Goal: Task Accomplishment & Management: Manage account settings

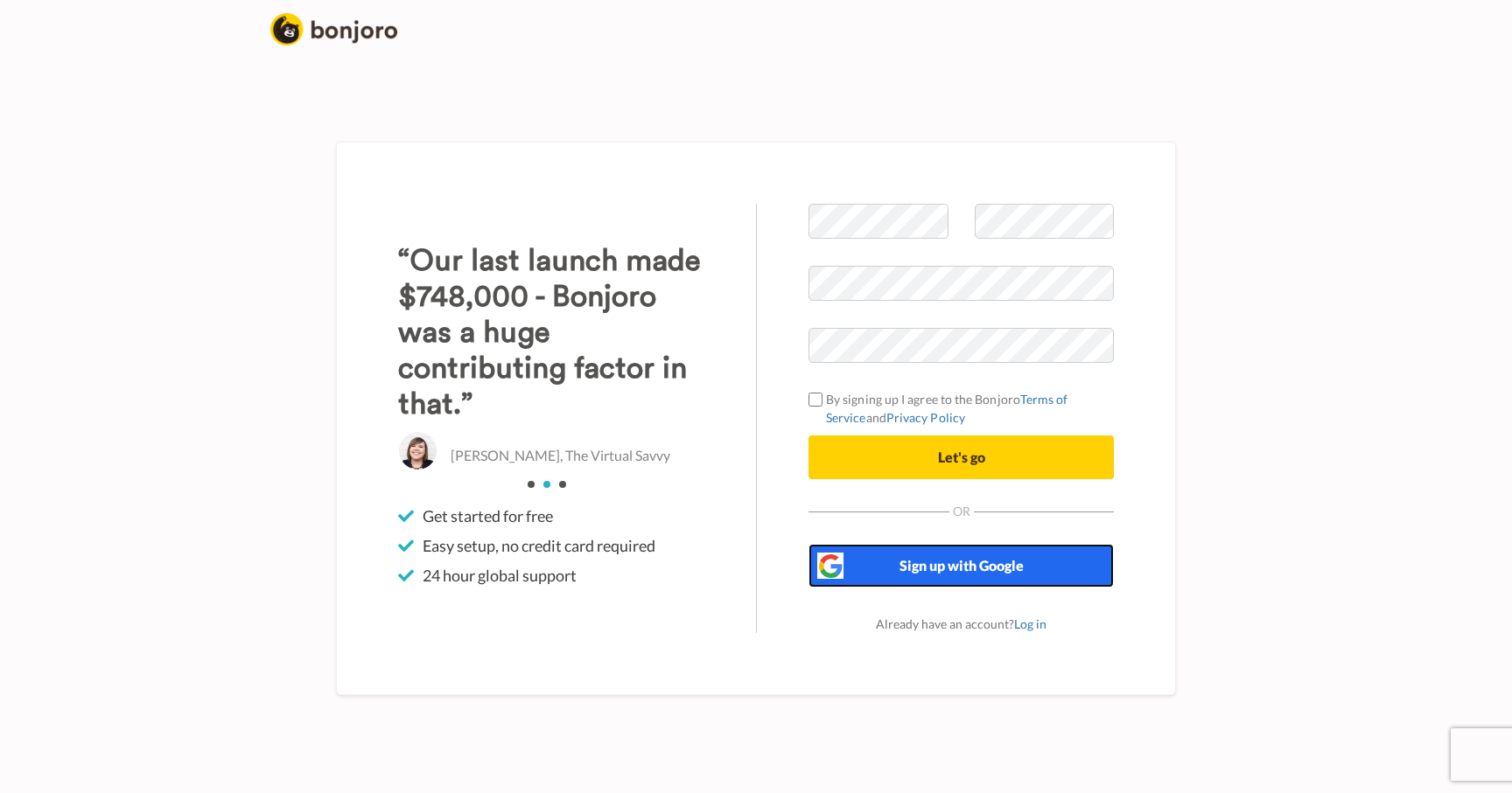
click at [893, 555] on button "Sign up with Google" at bounding box center [961, 566] width 305 height 43
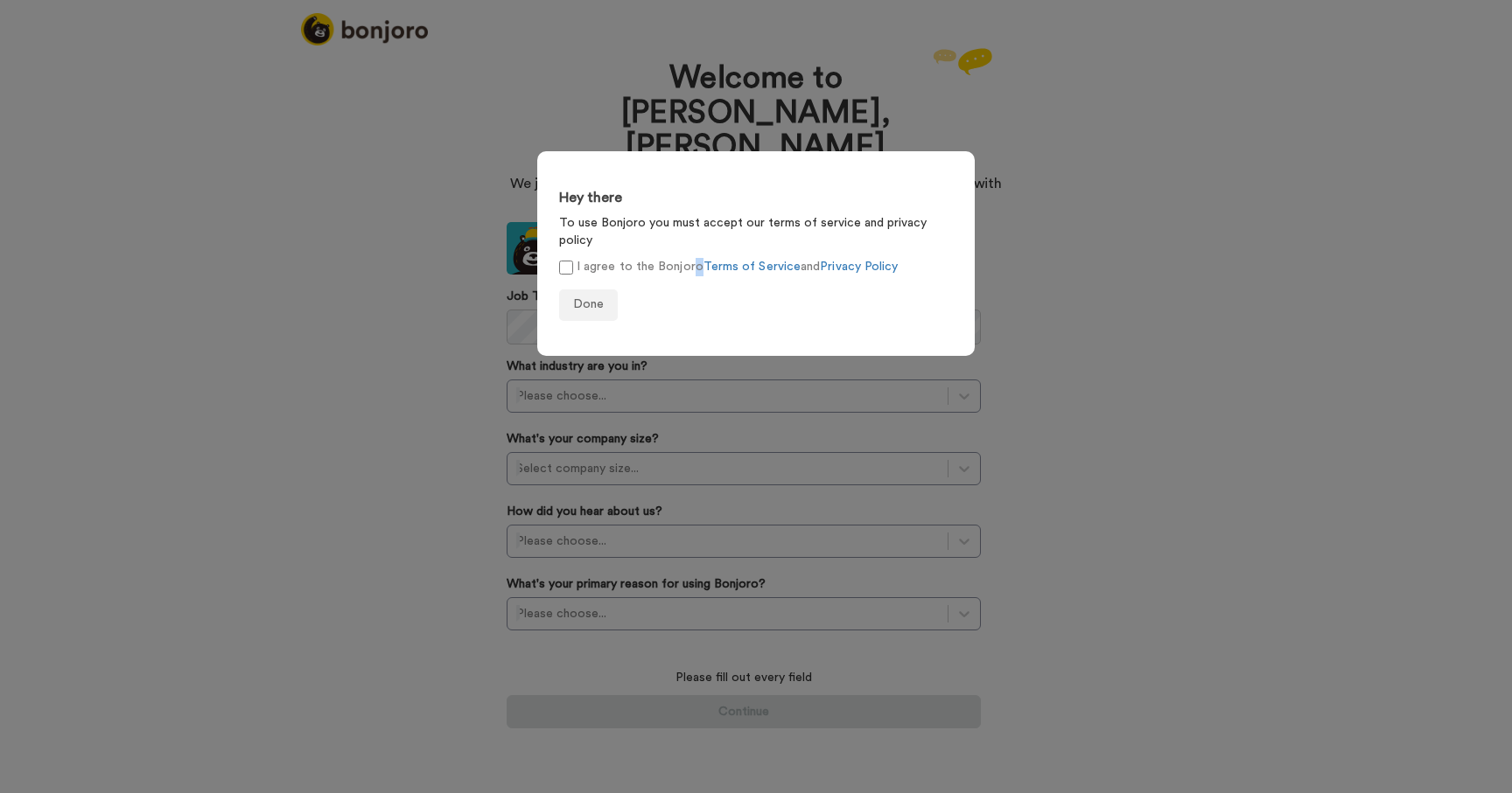
click at [577, 258] on label "I agree to the Bonjoro Terms of Service and Privacy Policy" at bounding box center [728, 267] width 338 height 18
click at [574, 299] on span "Done" at bounding box center [589, 304] width 31 height 13
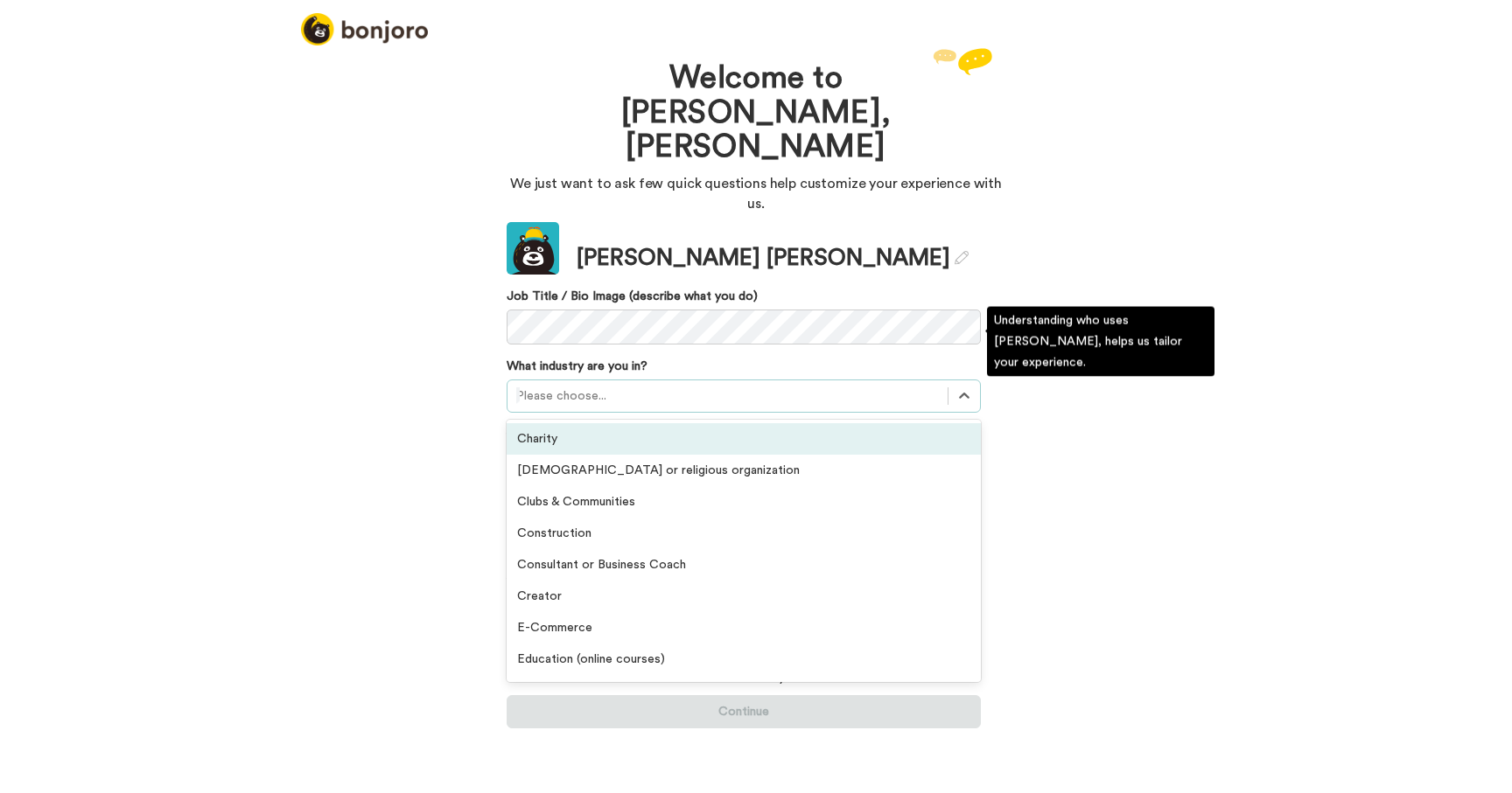
click at [535, 385] on div at bounding box center [728, 396] width 422 height 21
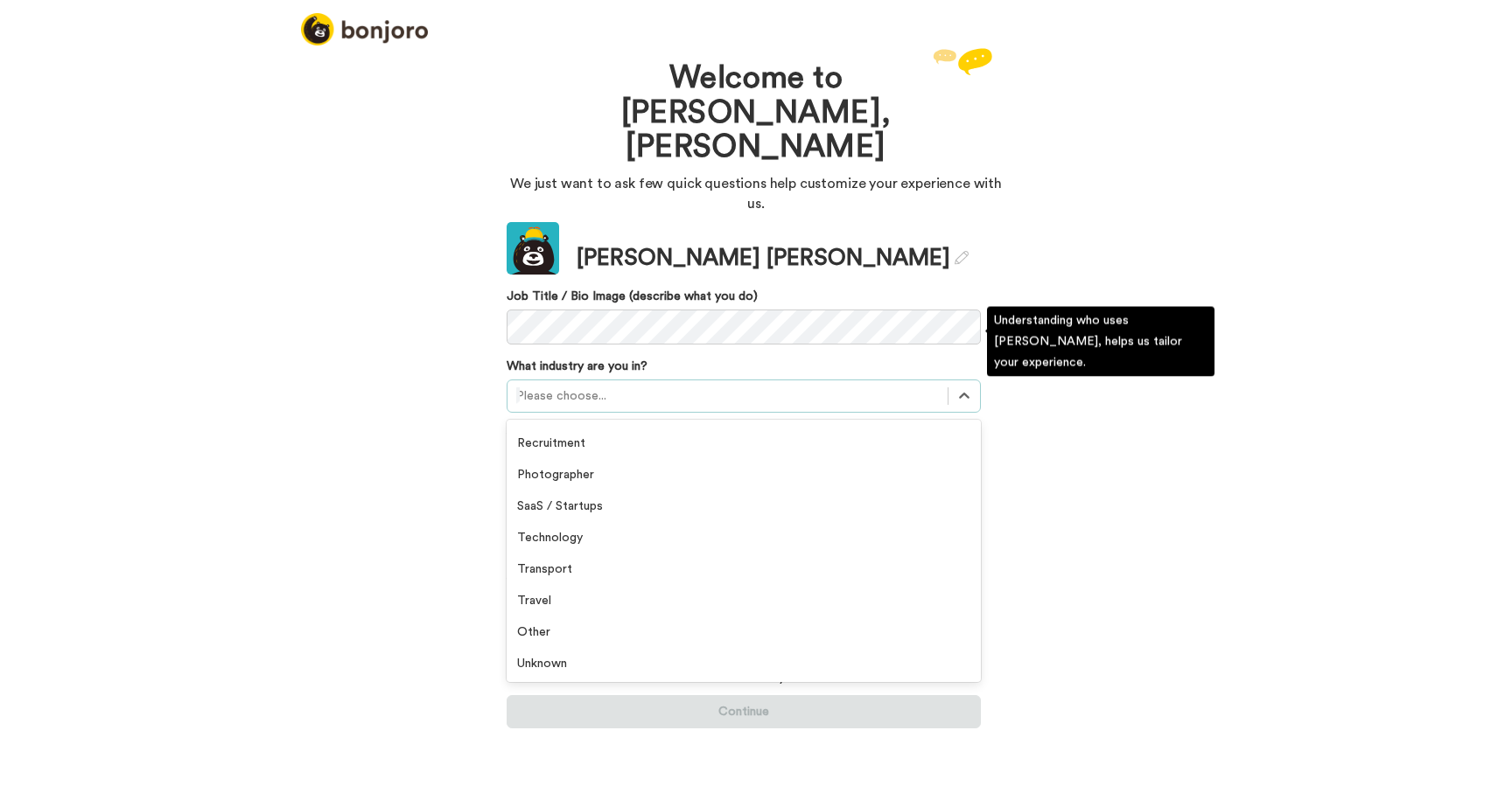
scroll to position [406, 0]
click at [655, 521] on div "Technology" at bounding box center [744, 537] width 474 height 32
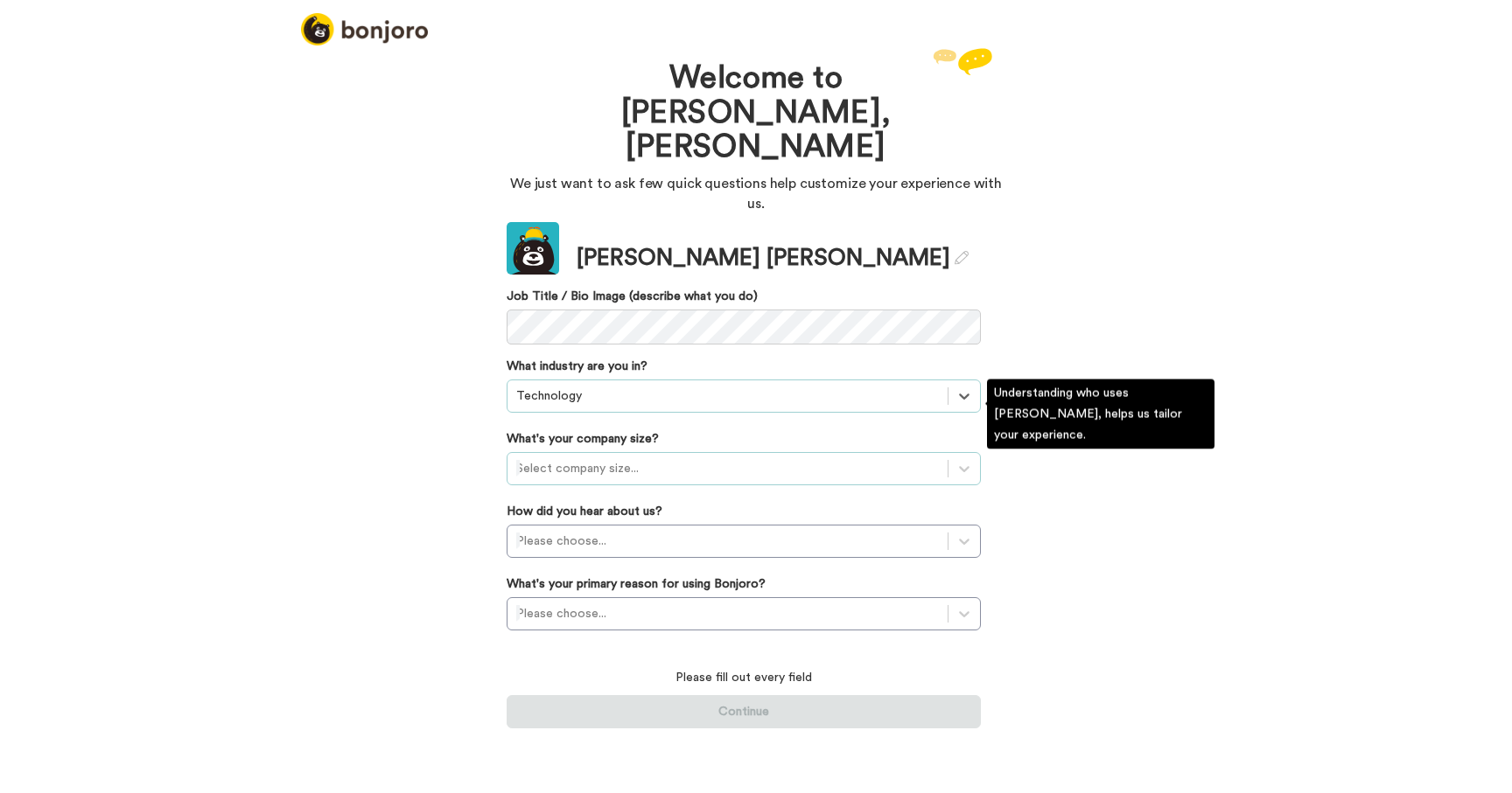
click at [679, 455] on div "Select company size..." at bounding box center [728, 468] width 440 height 28
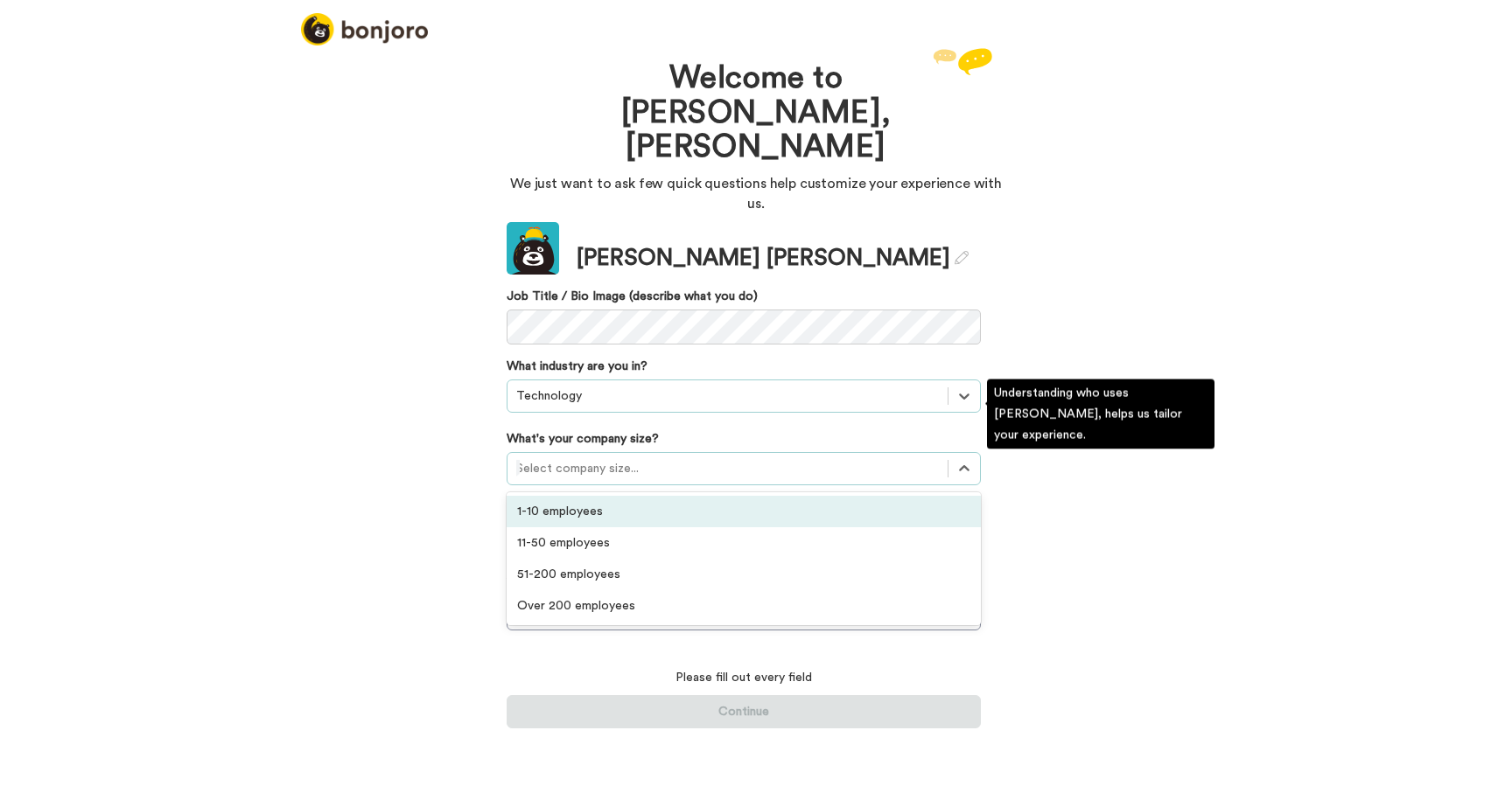
click at [673, 496] on div "1-10 employees" at bounding box center [744, 512] width 474 height 32
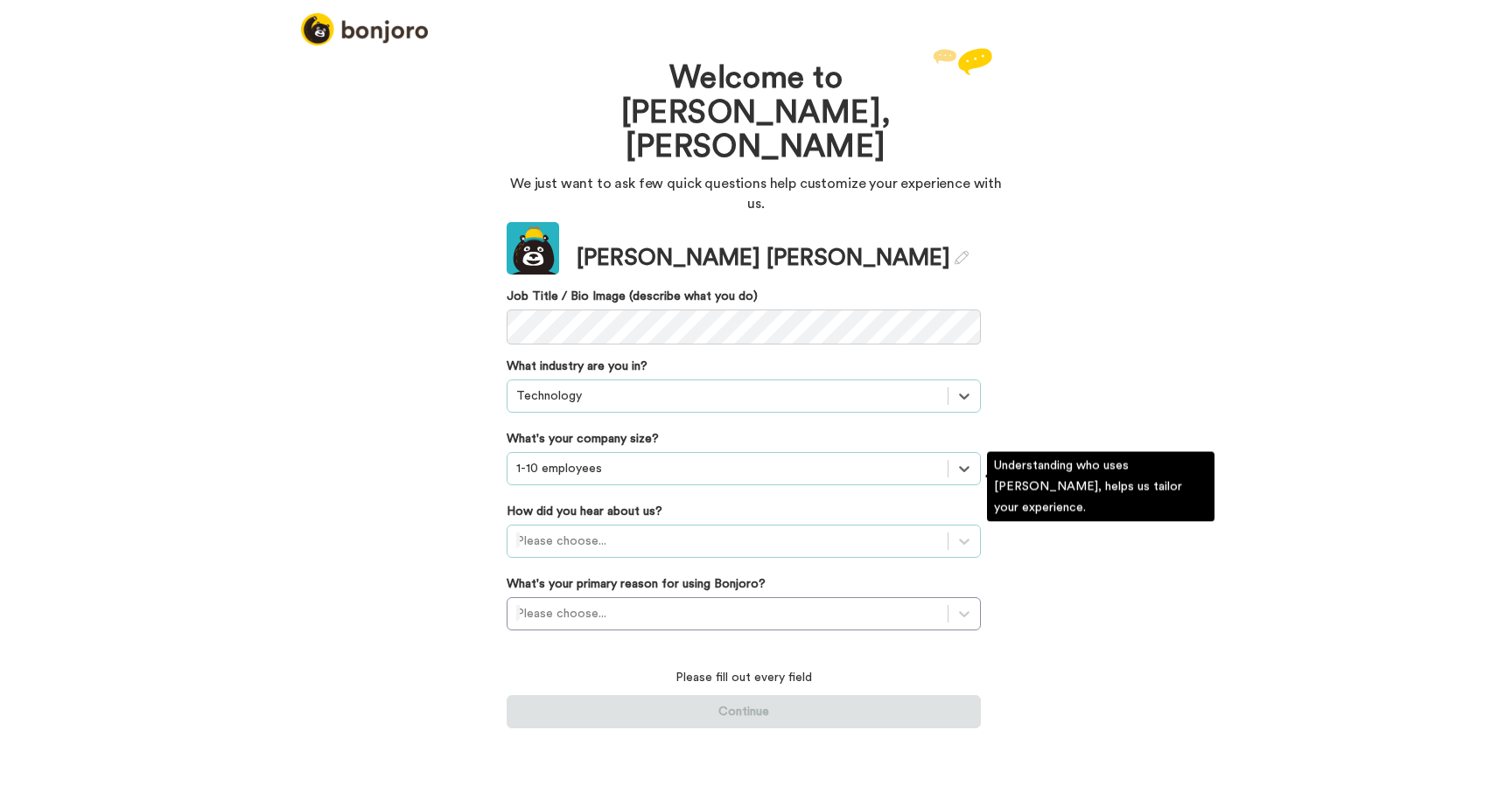
click at [665, 531] on div at bounding box center [728, 542] width 422 height 21
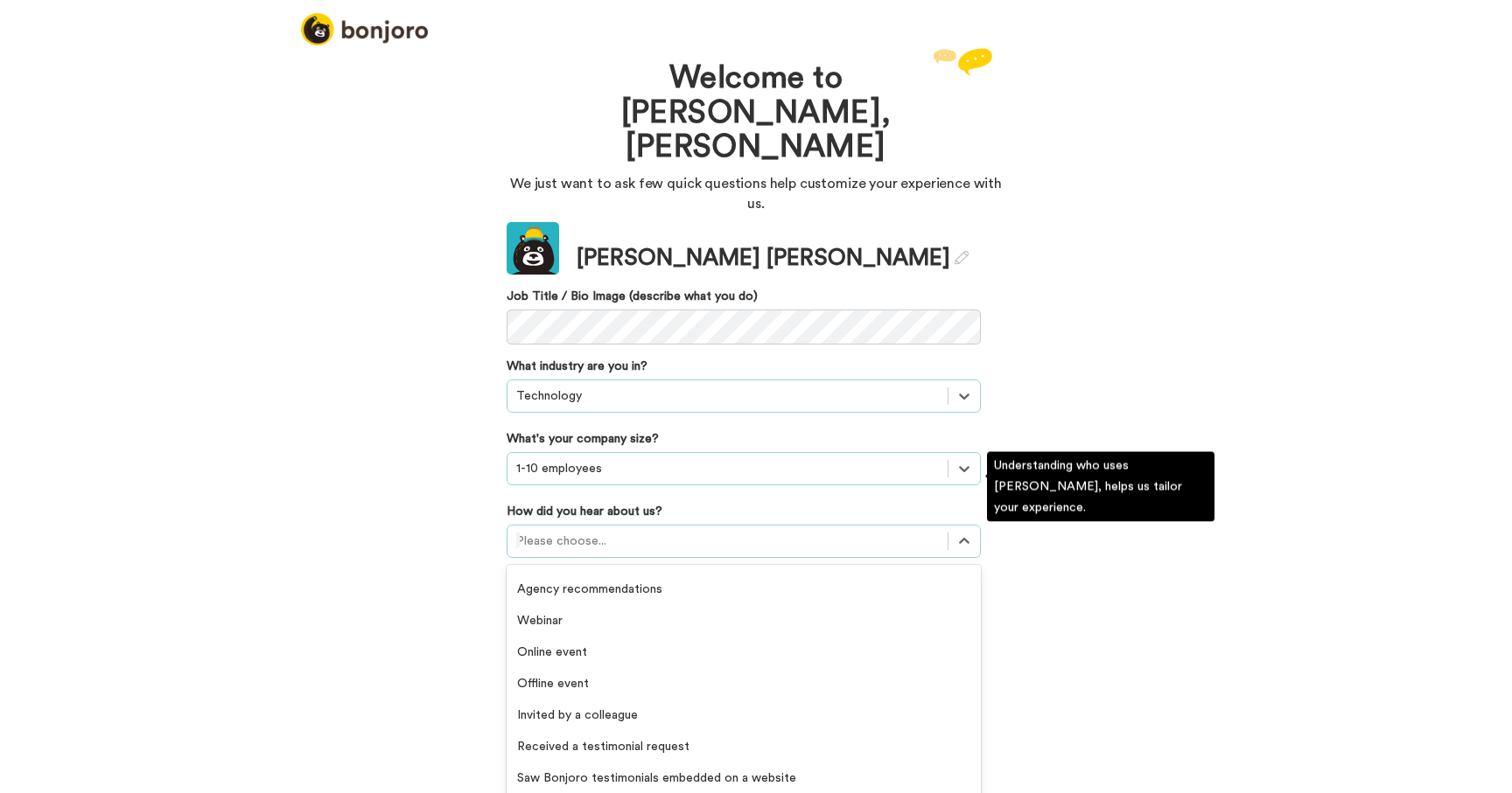
scroll to position [375, 0]
click at [573, 793] on div "Others" at bounding box center [744, 808] width 474 height 32
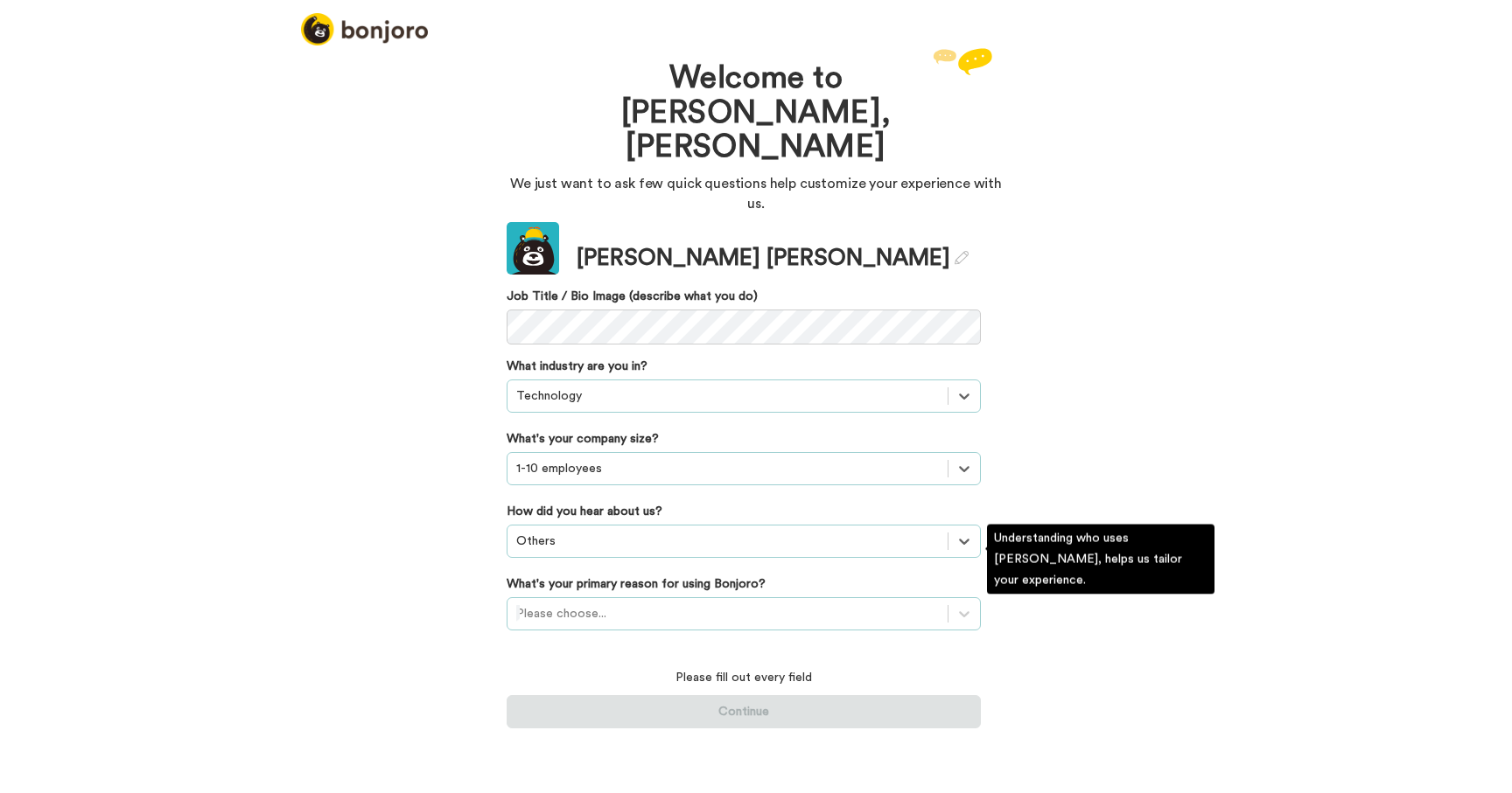
click at [664, 603] on div at bounding box center [728, 614] width 422 height 21
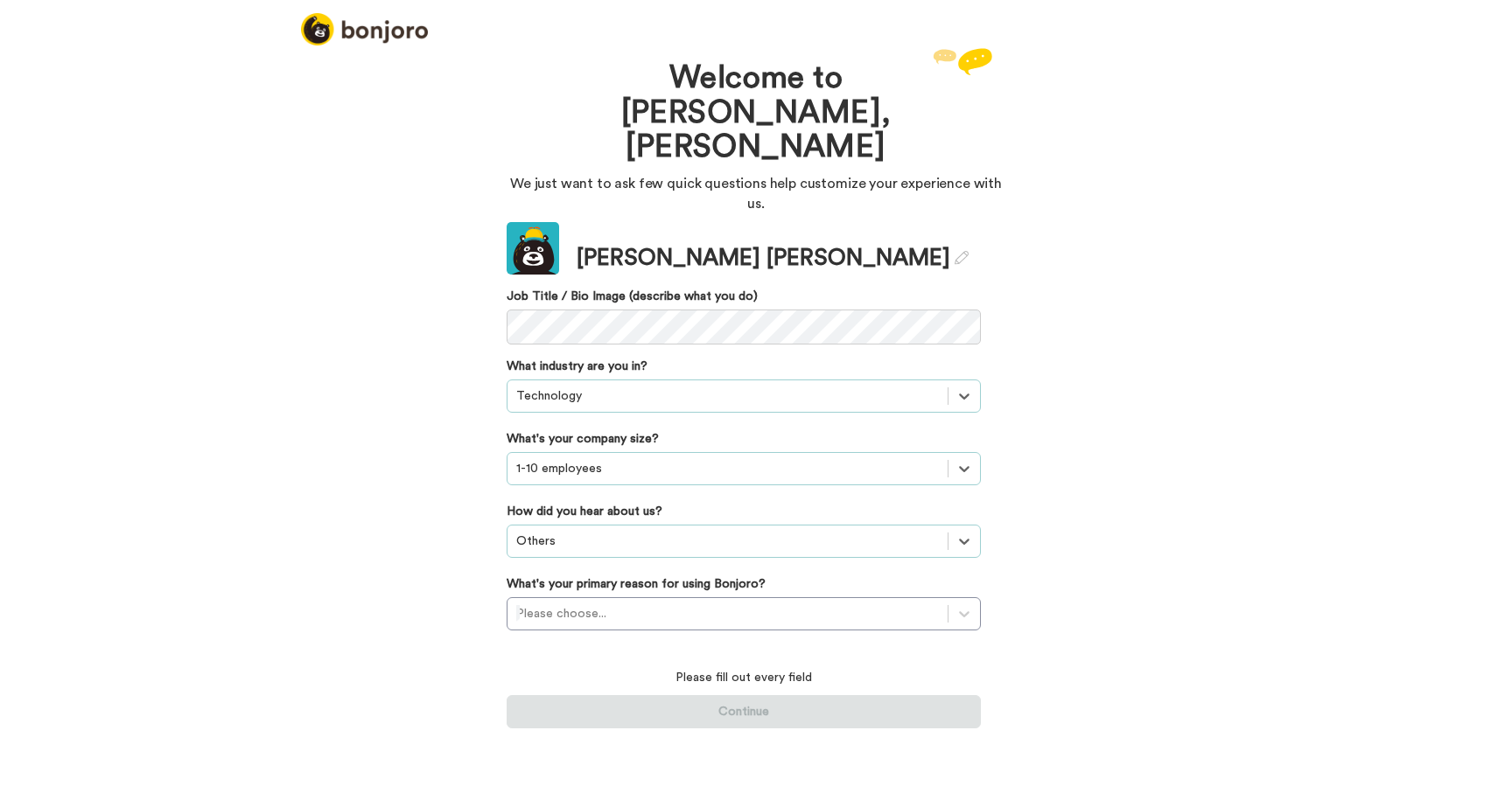
click at [1159, 688] on div "Welcome to Bonjoro, Tilesh We just want to ask few quick questions help customi…" at bounding box center [756, 418] width 1512 height 750
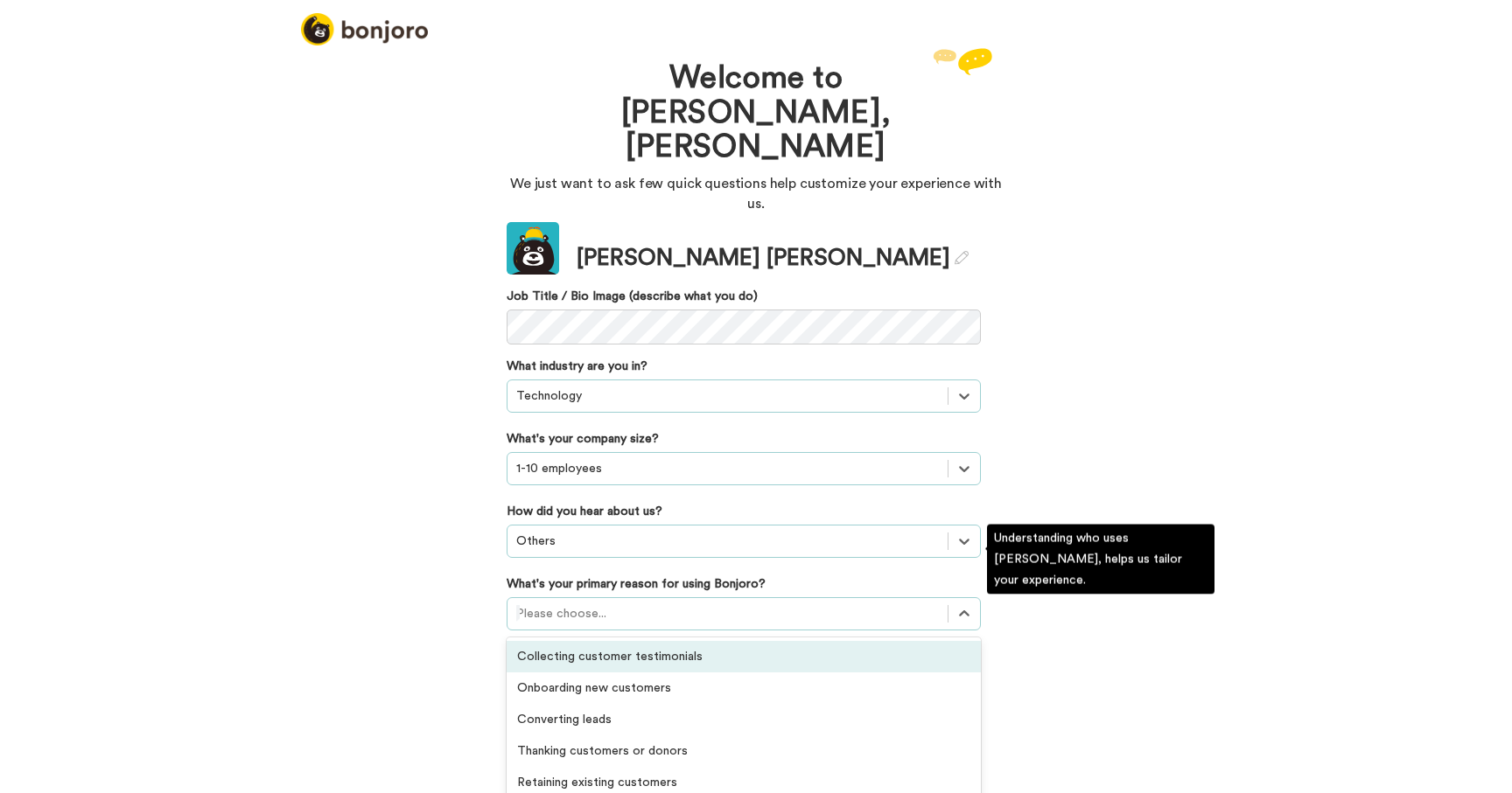
click at [862, 603] on div at bounding box center [728, 614] width 422 height 21
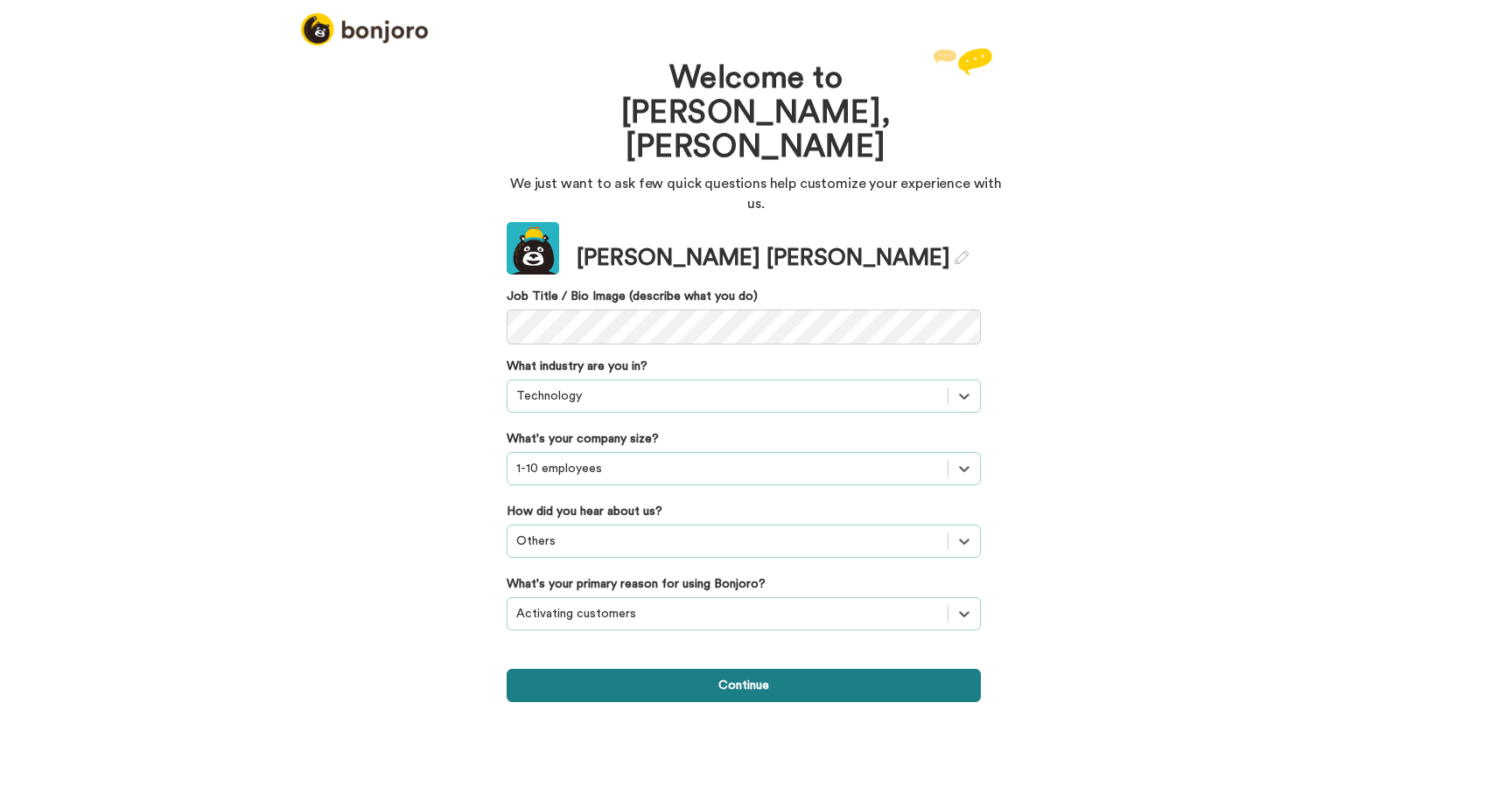
click at [797, 670] on button "Continue" at bounding box center [744, 686] width 474 height 33
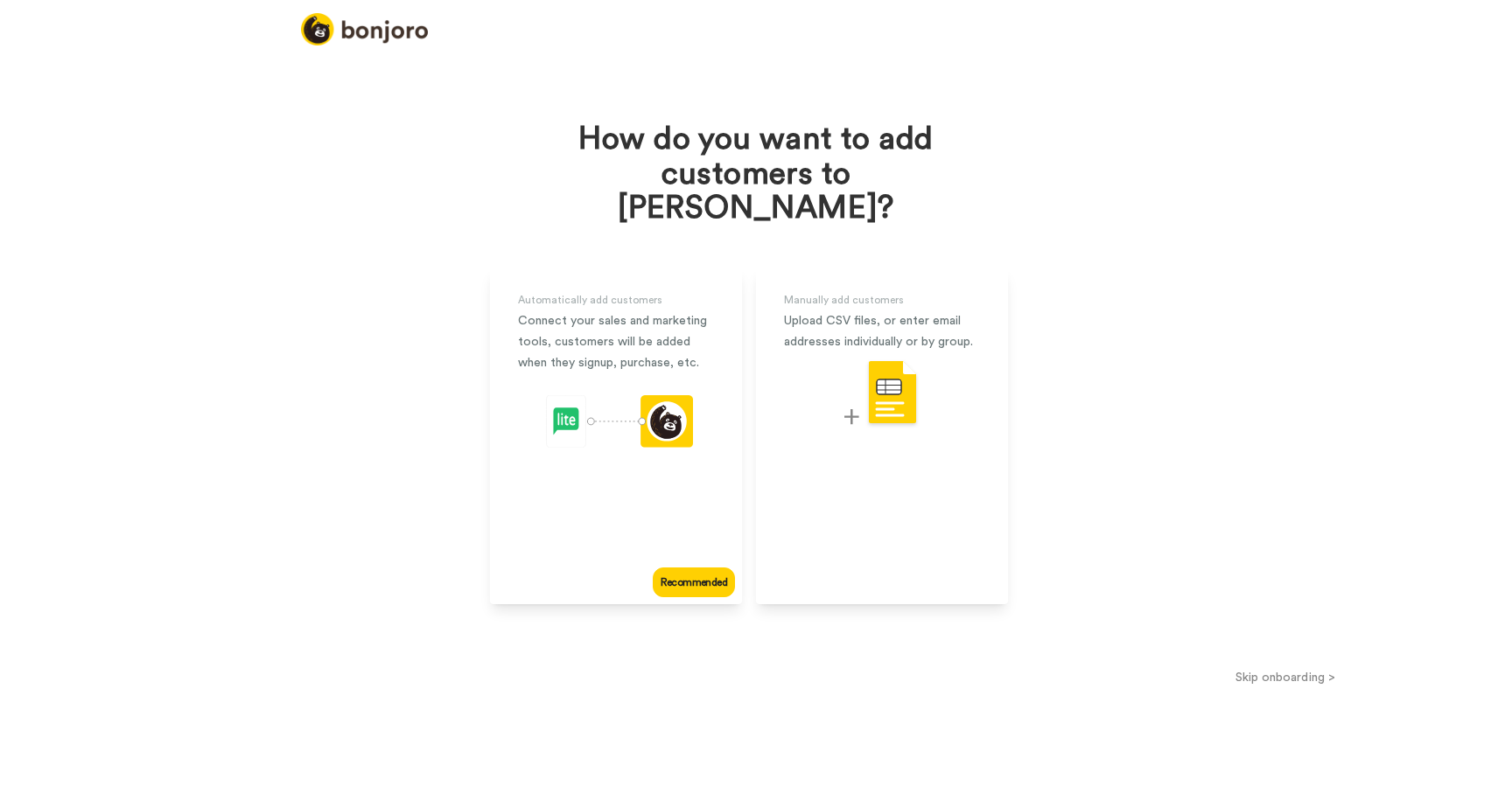
click at [1271, 669] on button "Skip onboarding >" at bounding box center [1285, 677] width 453 height 18
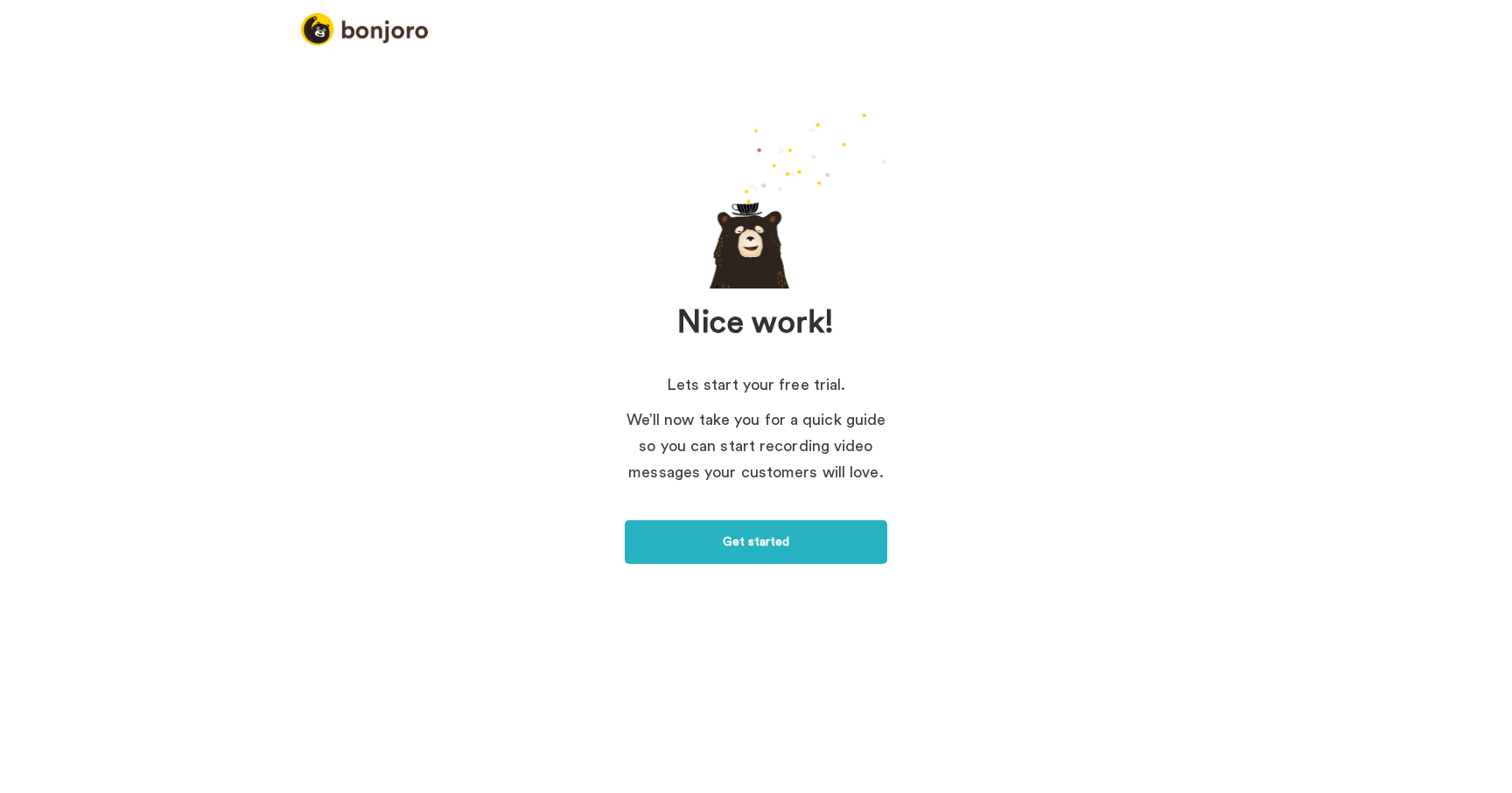
click at [816, 567] on div "Nice work! Lets start your free trial. We’ll now take you for a quick guide so …" at bounding box center [756, 354] width 1512 height 621
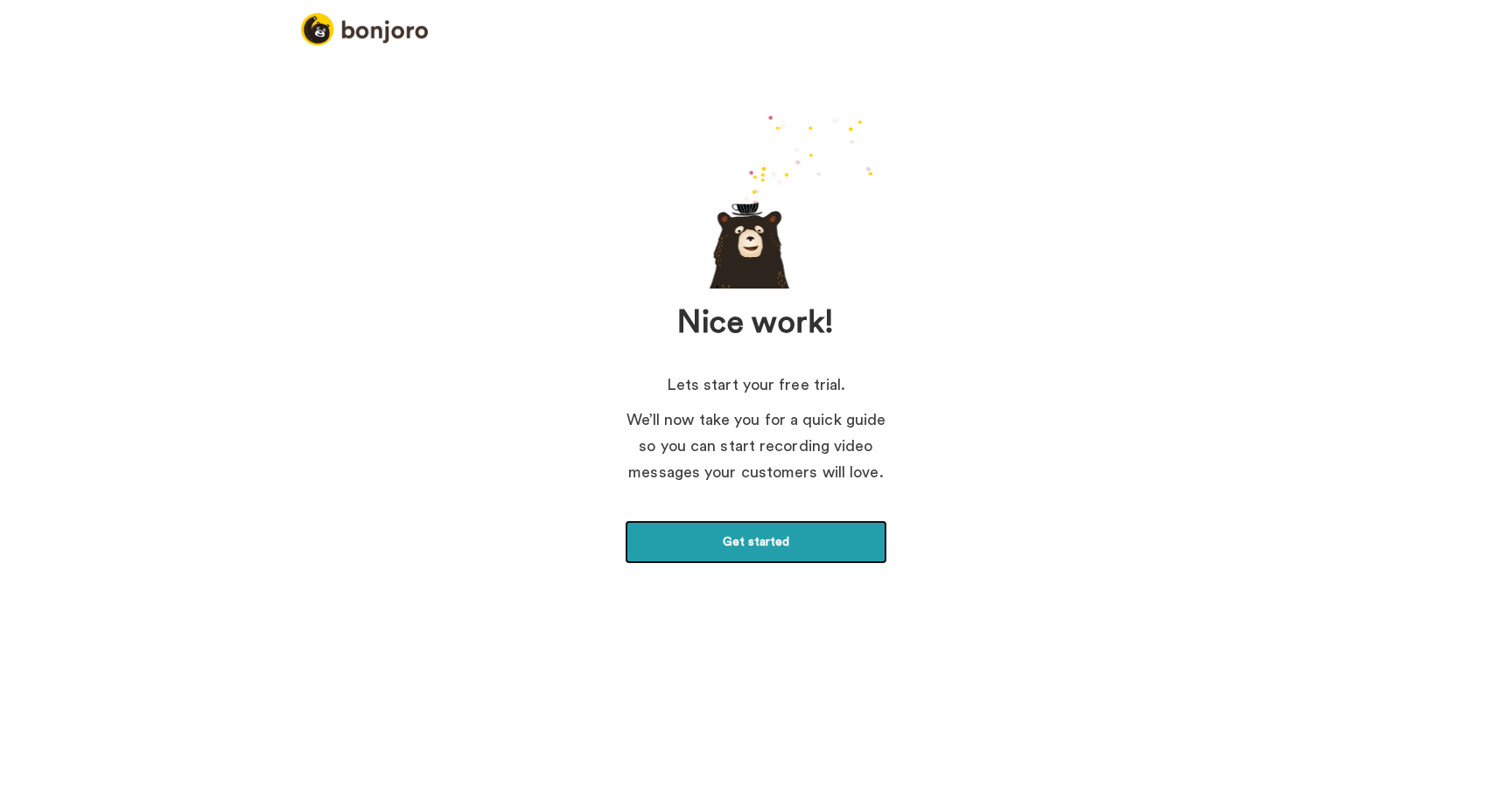
click at [824, 546] on link "Get started" at bounding box center [756, 542] width 262 height 43
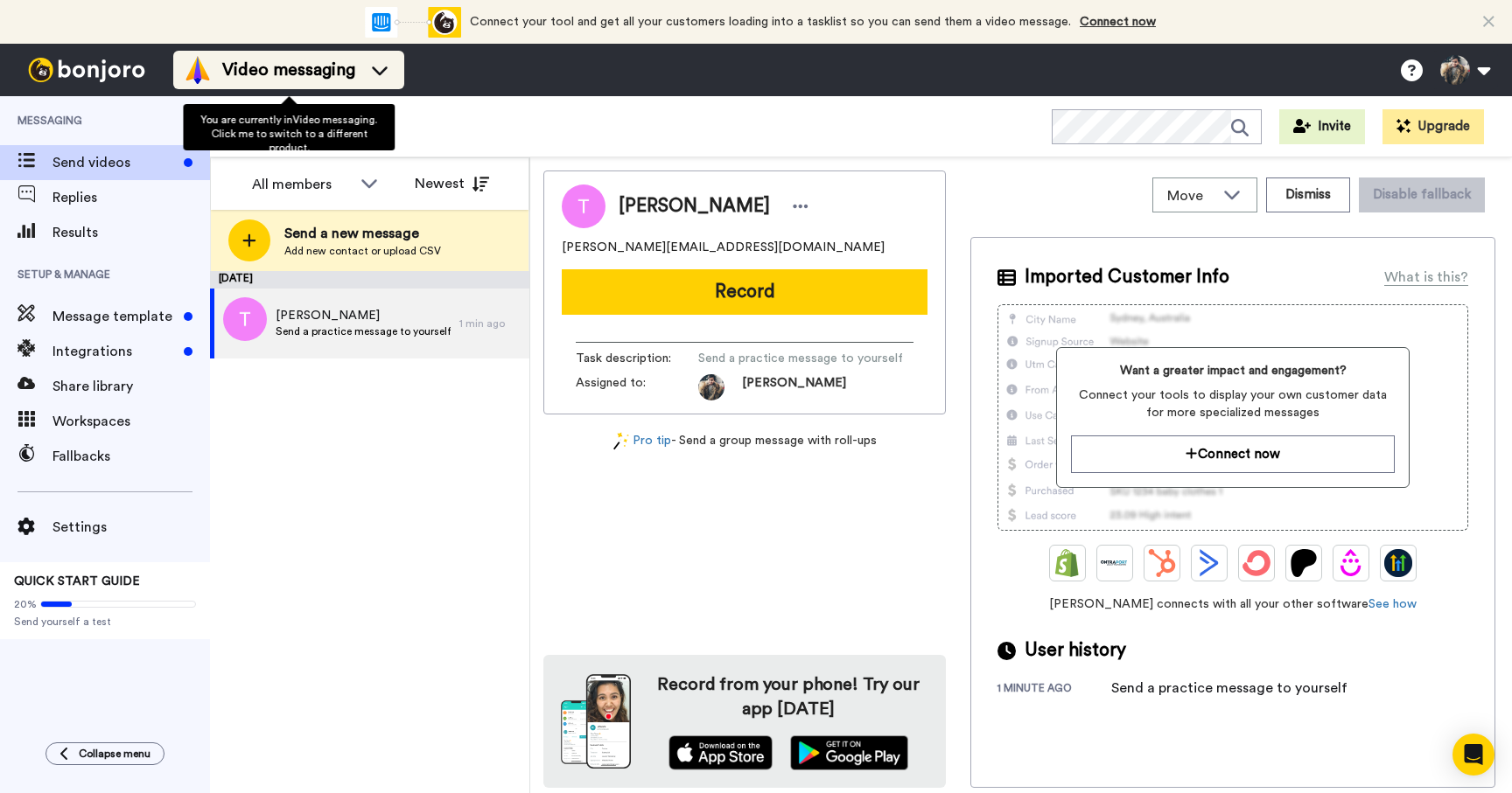
click at [385, 76] on icon at bounding box center [379, 70] width 28 height 17
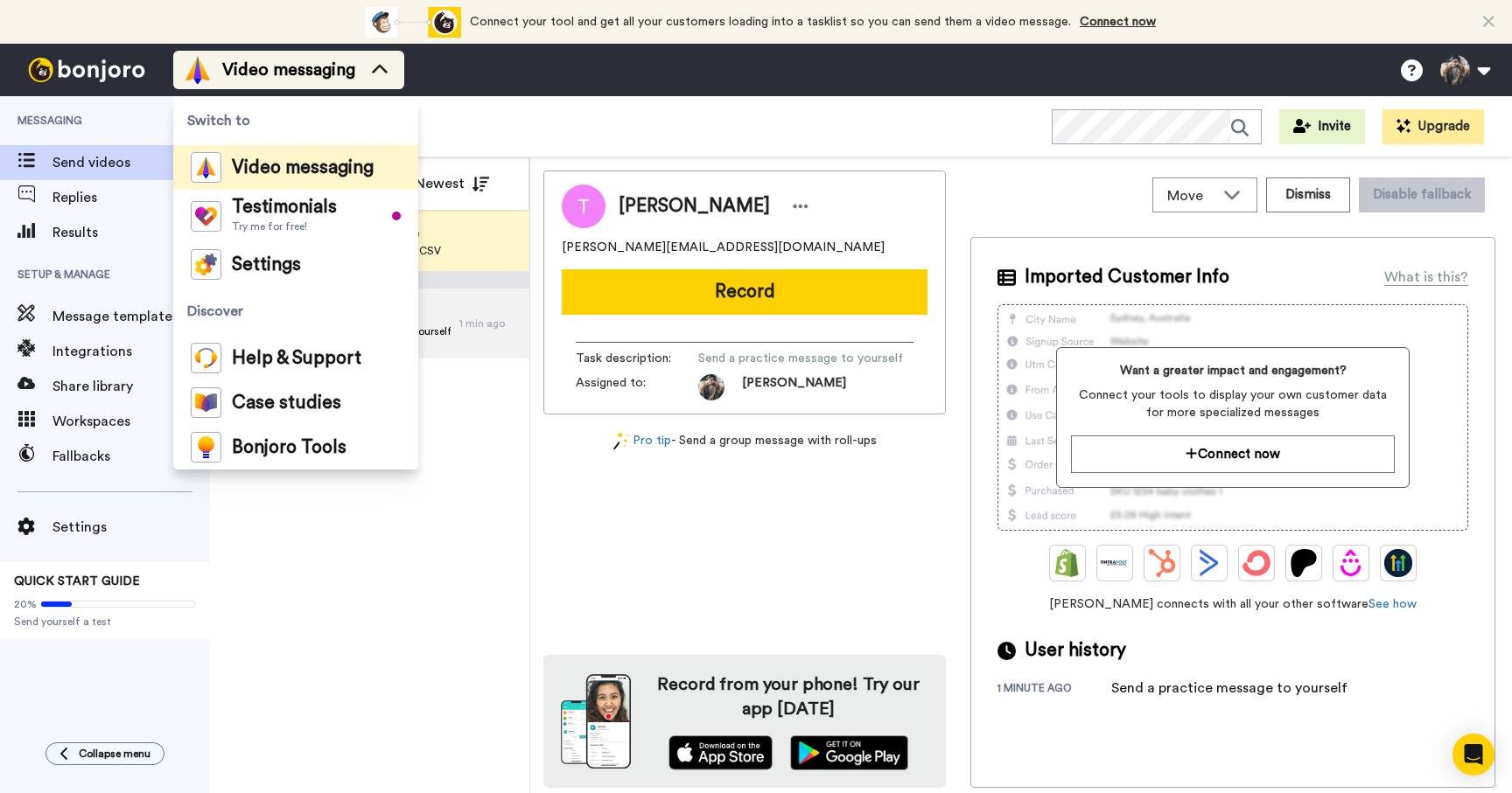
click at [385, 76] on icon at bounding box center [379, 70] width 28 height 17
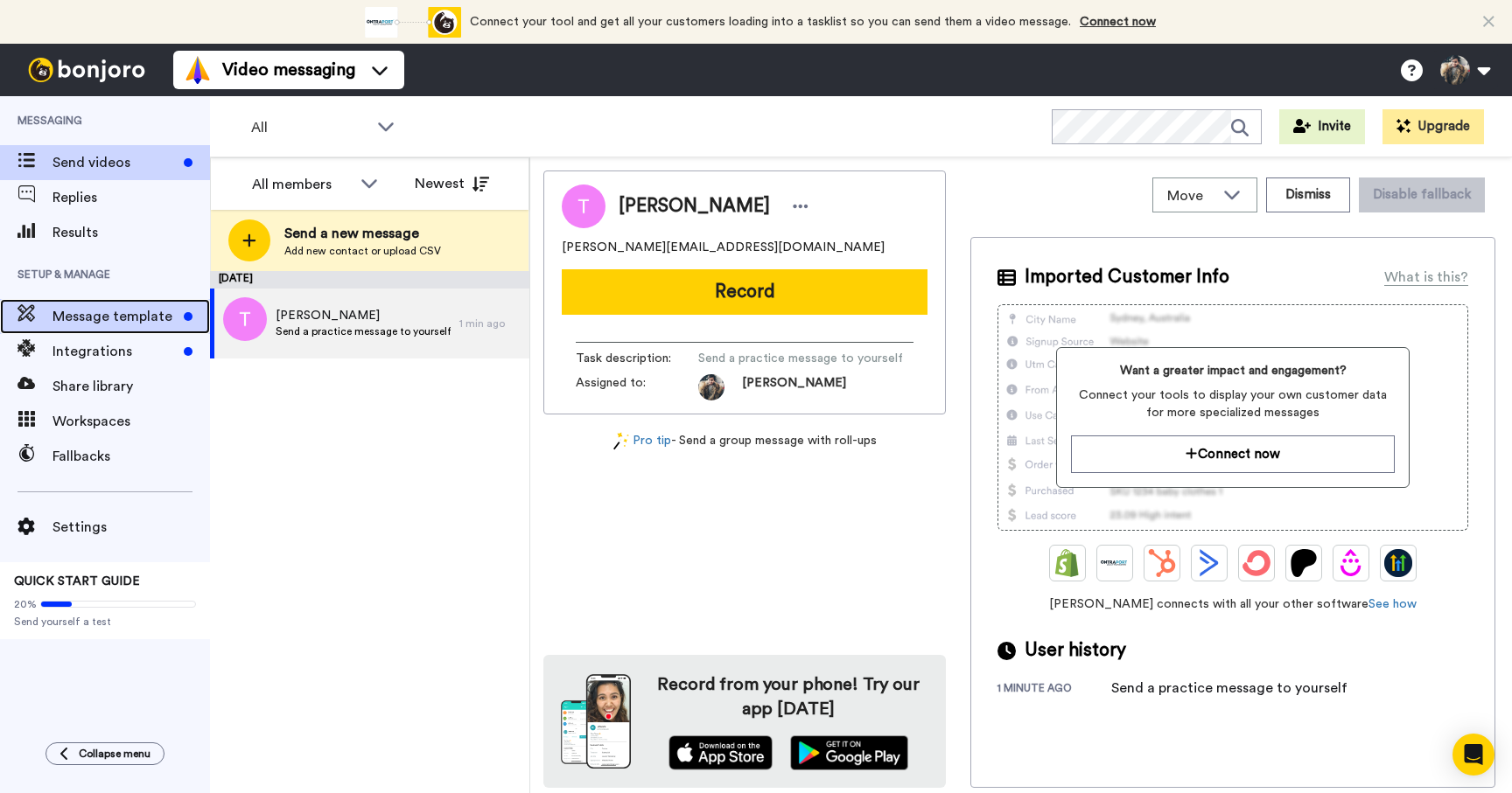
click at [146, 324] on span "Message template" at bounding box center [114, 317] width 124 height 21
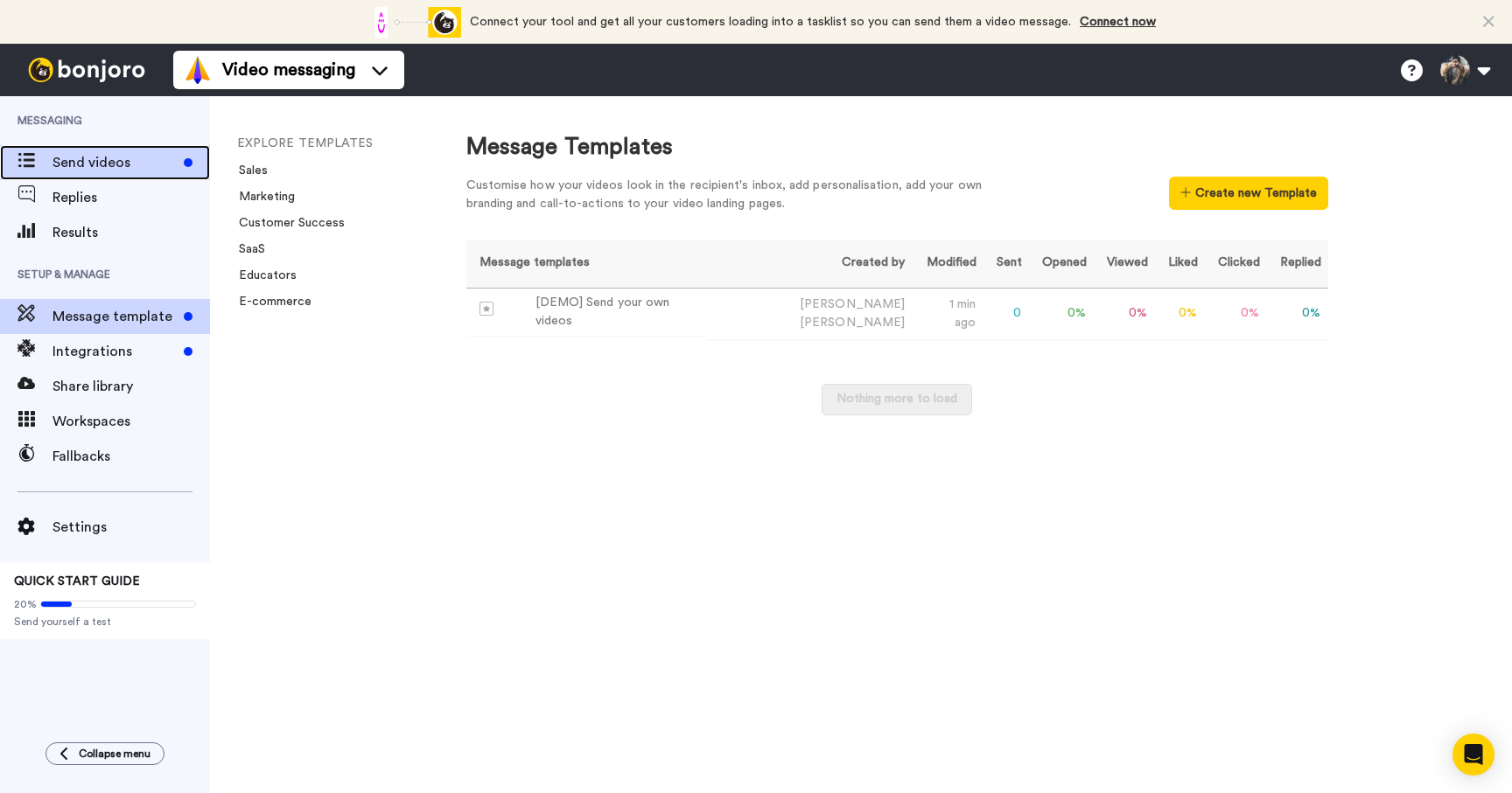
click at [113, 161] on span "Send videos" at bounding box center [114, 163] width 124 height 21
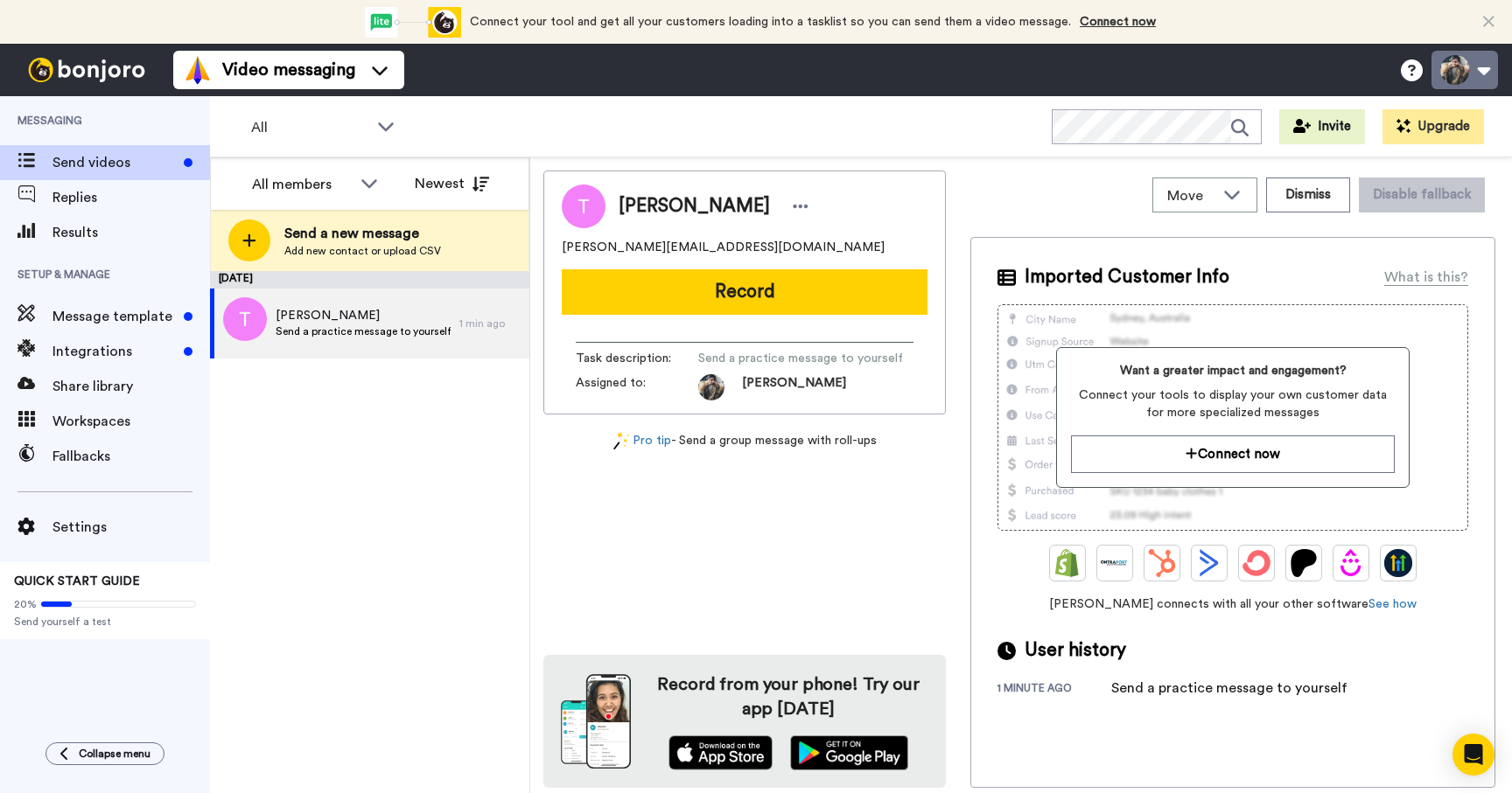
click at [1481, 72] on button at bounding box center [1464, 70] width 66 height 39
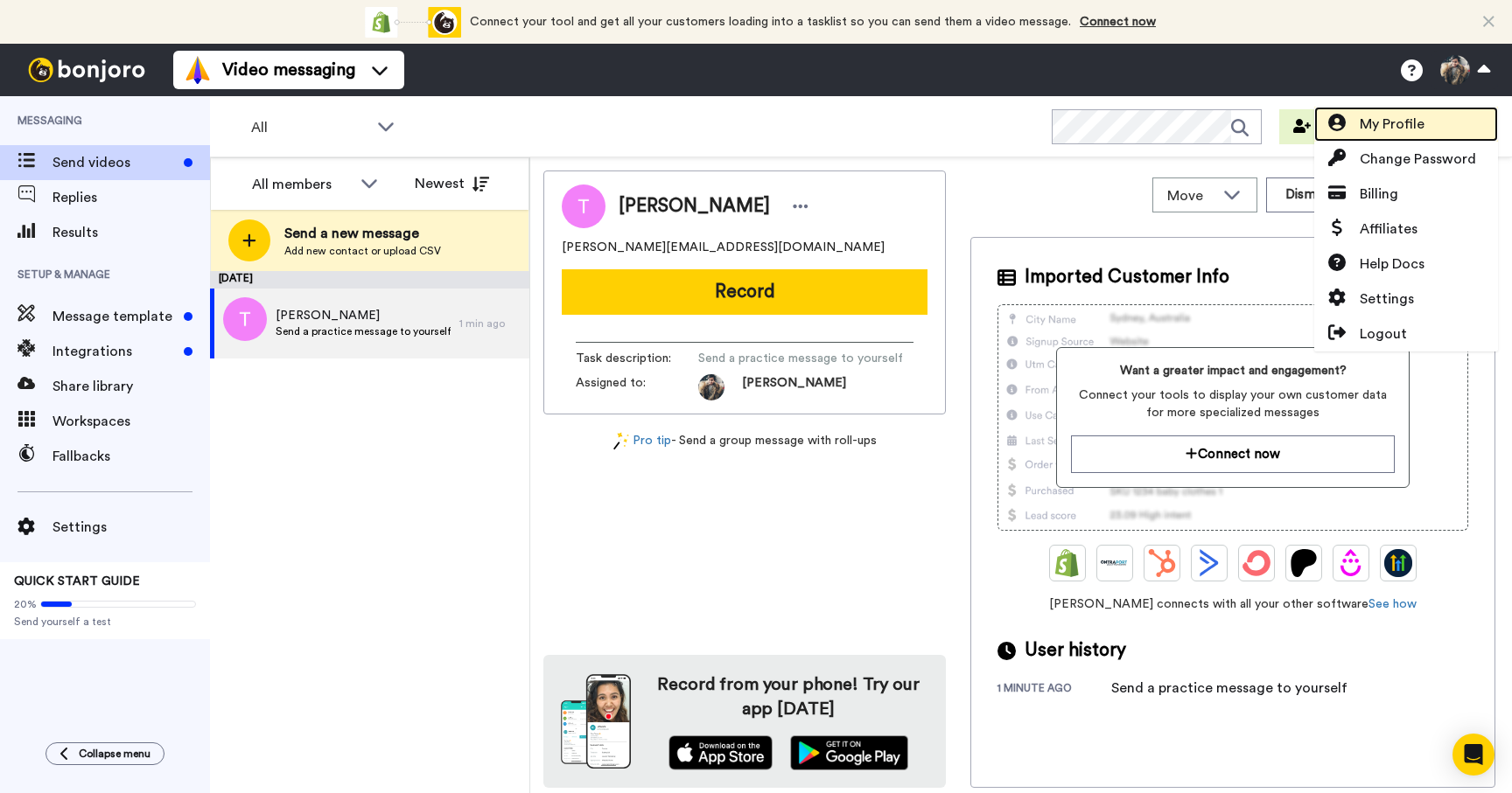
click at [1437, 126] on link "My Profile" at bounding box center [1406, 124] width 184 height 35
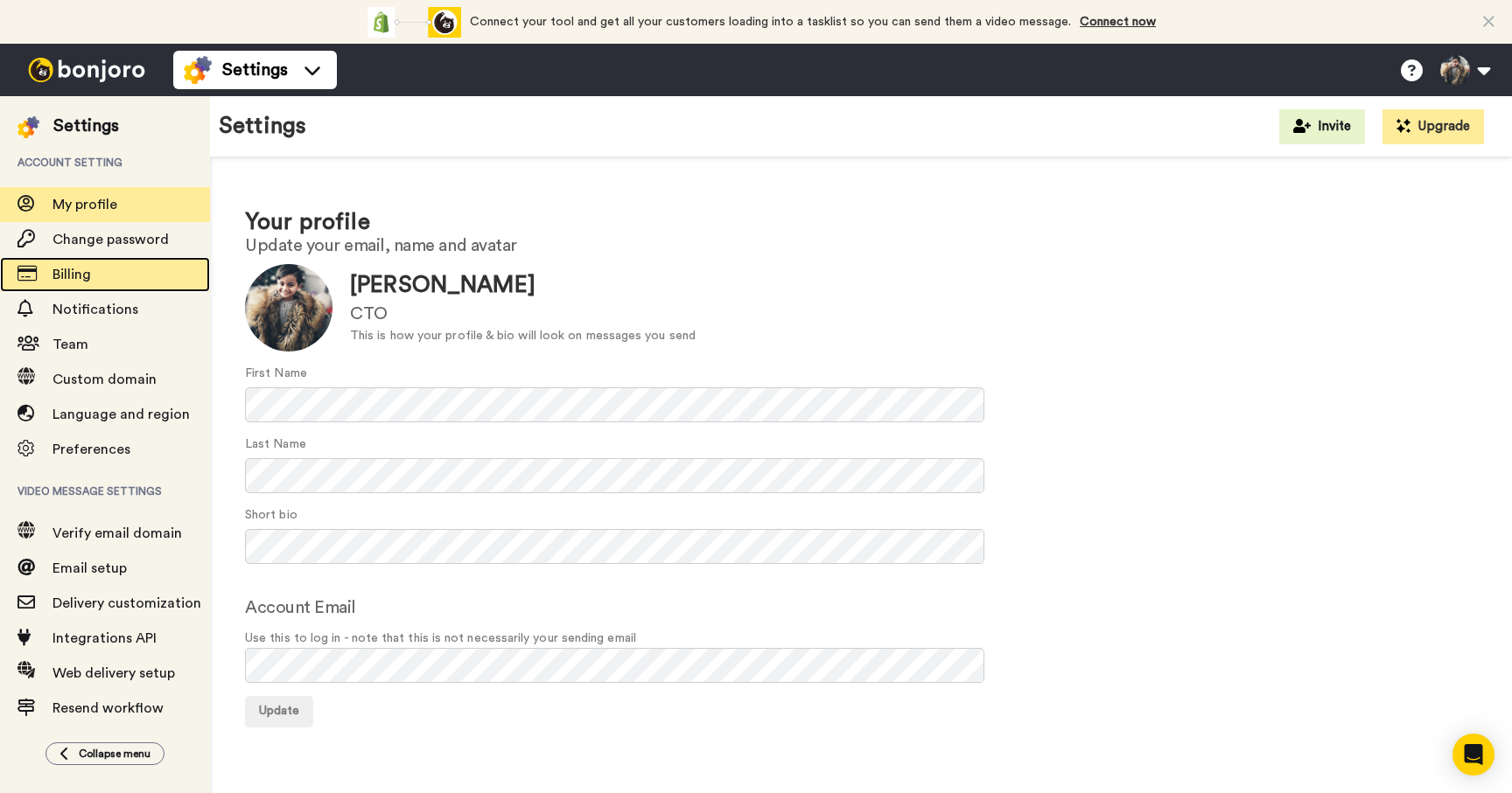
click at [108, 263] on div "Billing" at bounding box center [105, 275] width 210 height 35
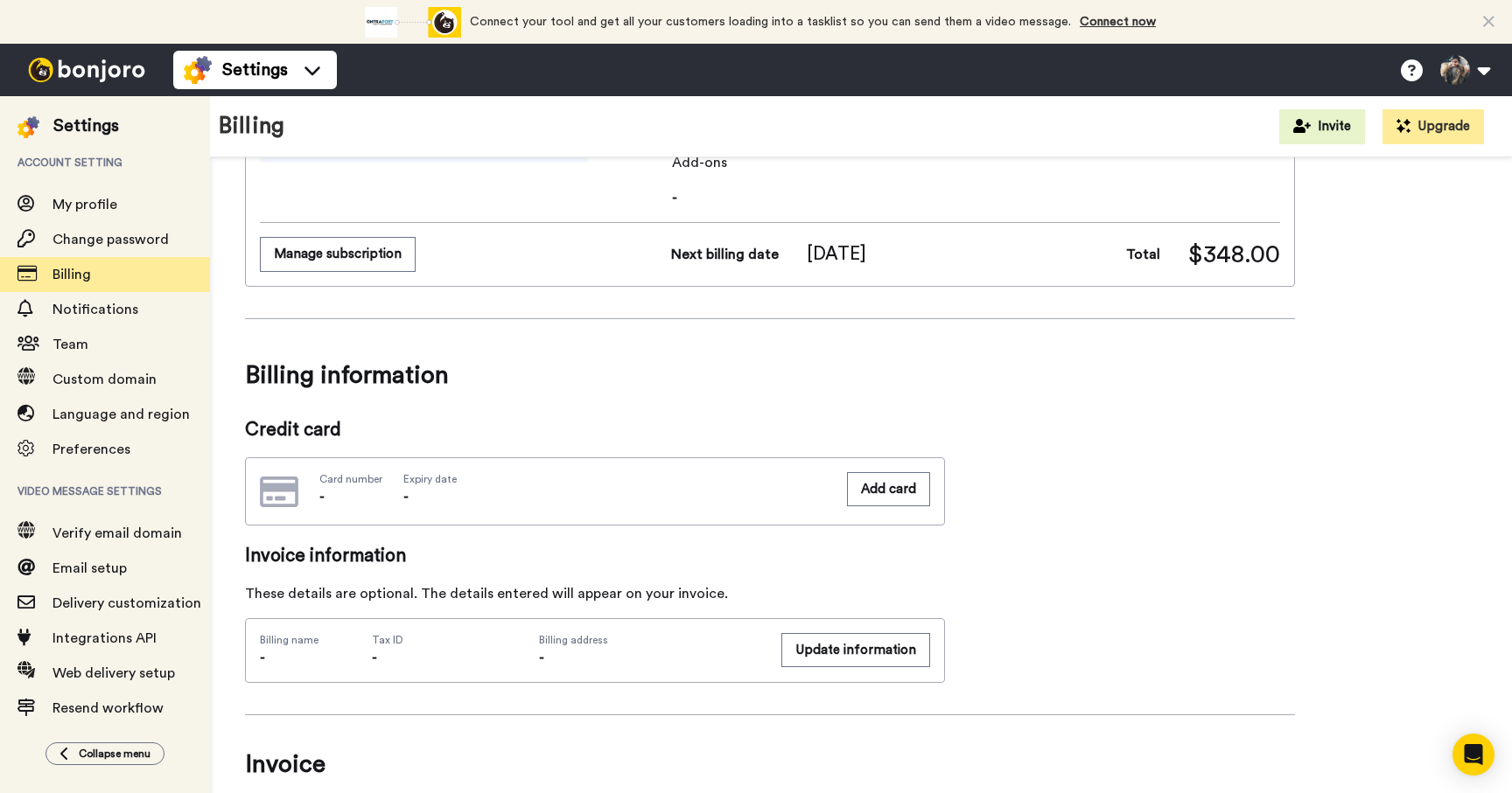
scroll to position [308, 0]
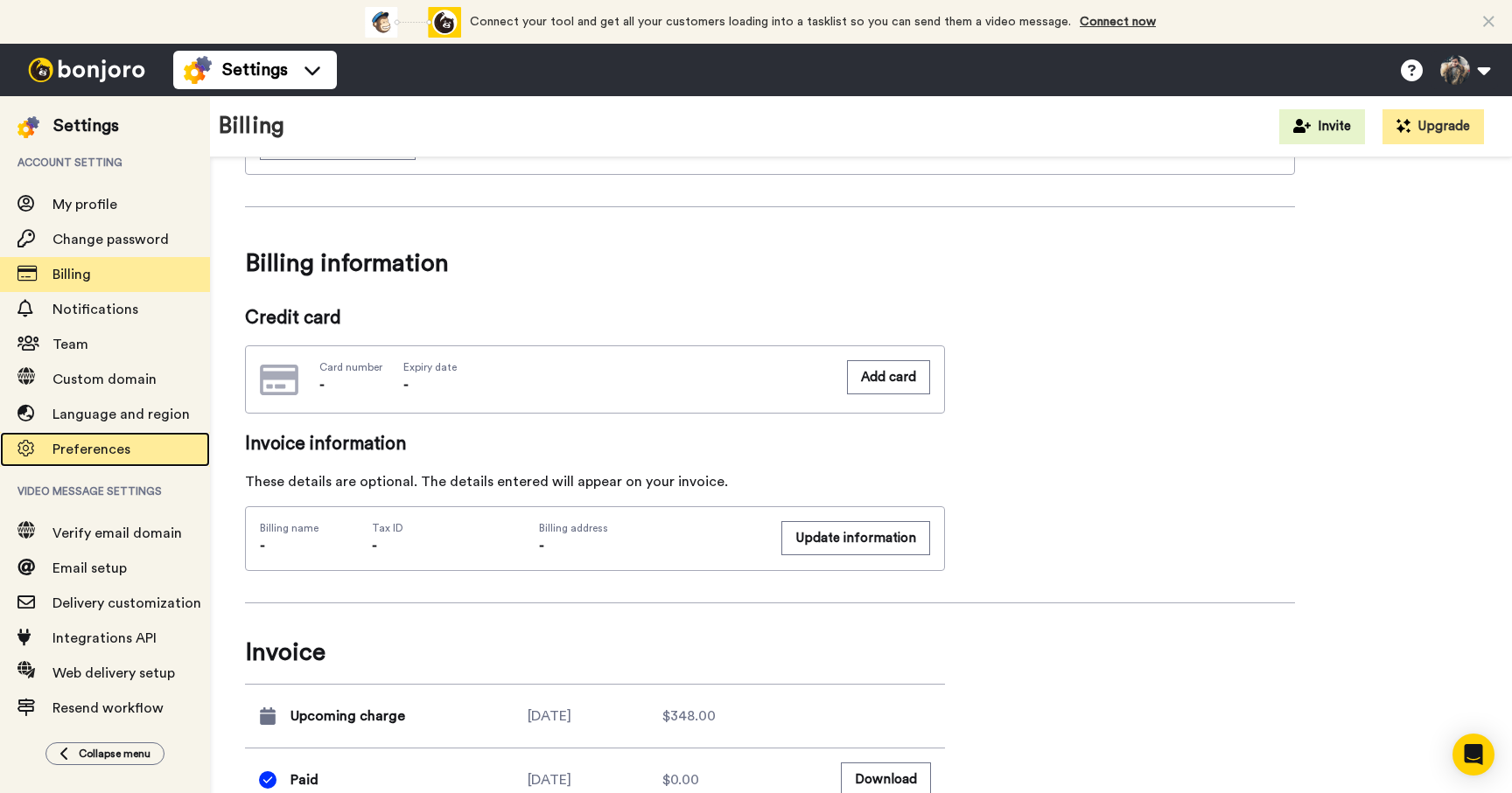
click at [133, 454] on span "Preferences" at bounding box center [130, 450] width 157 height 21
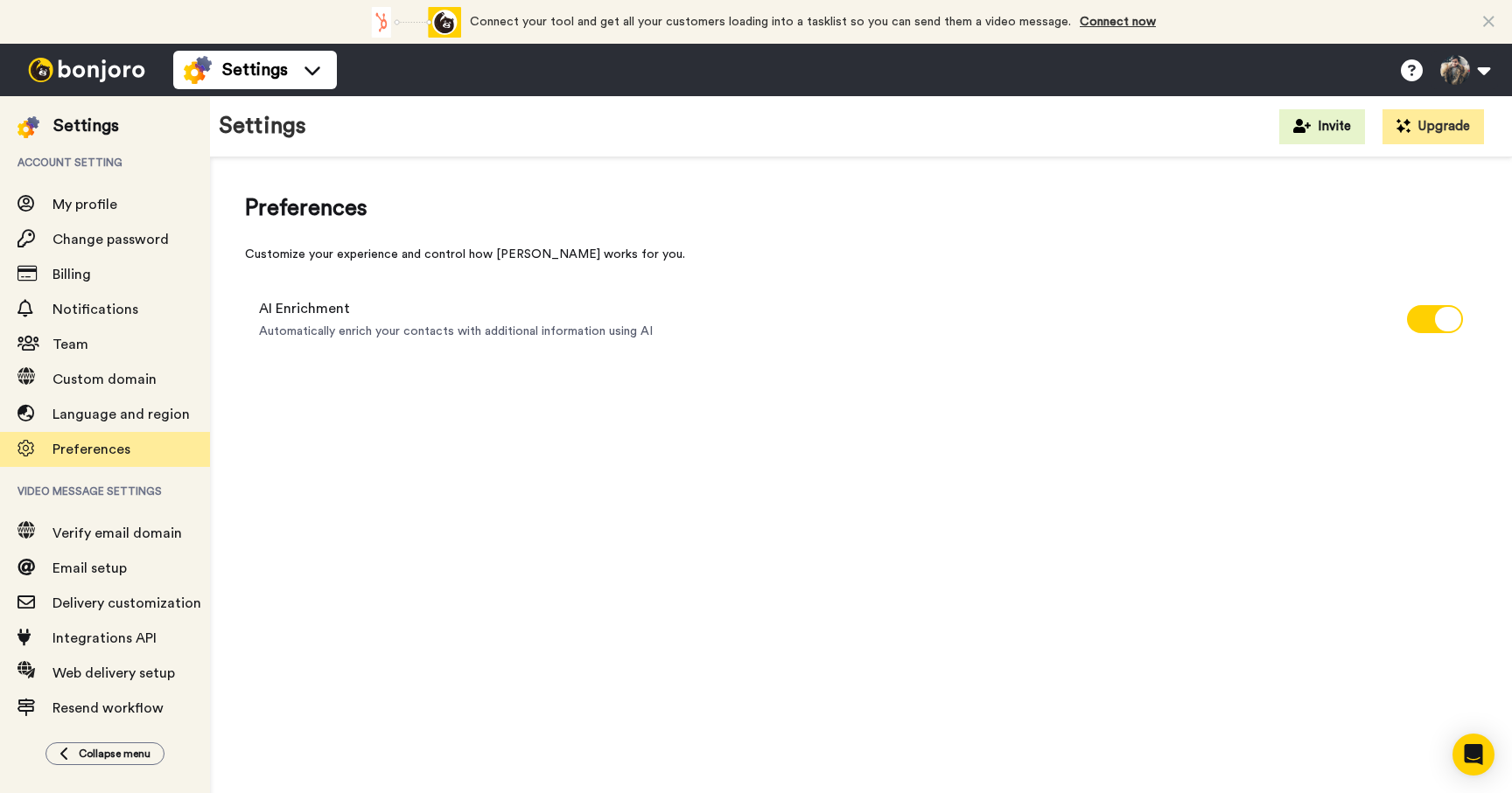
scroll to position [14, 0]
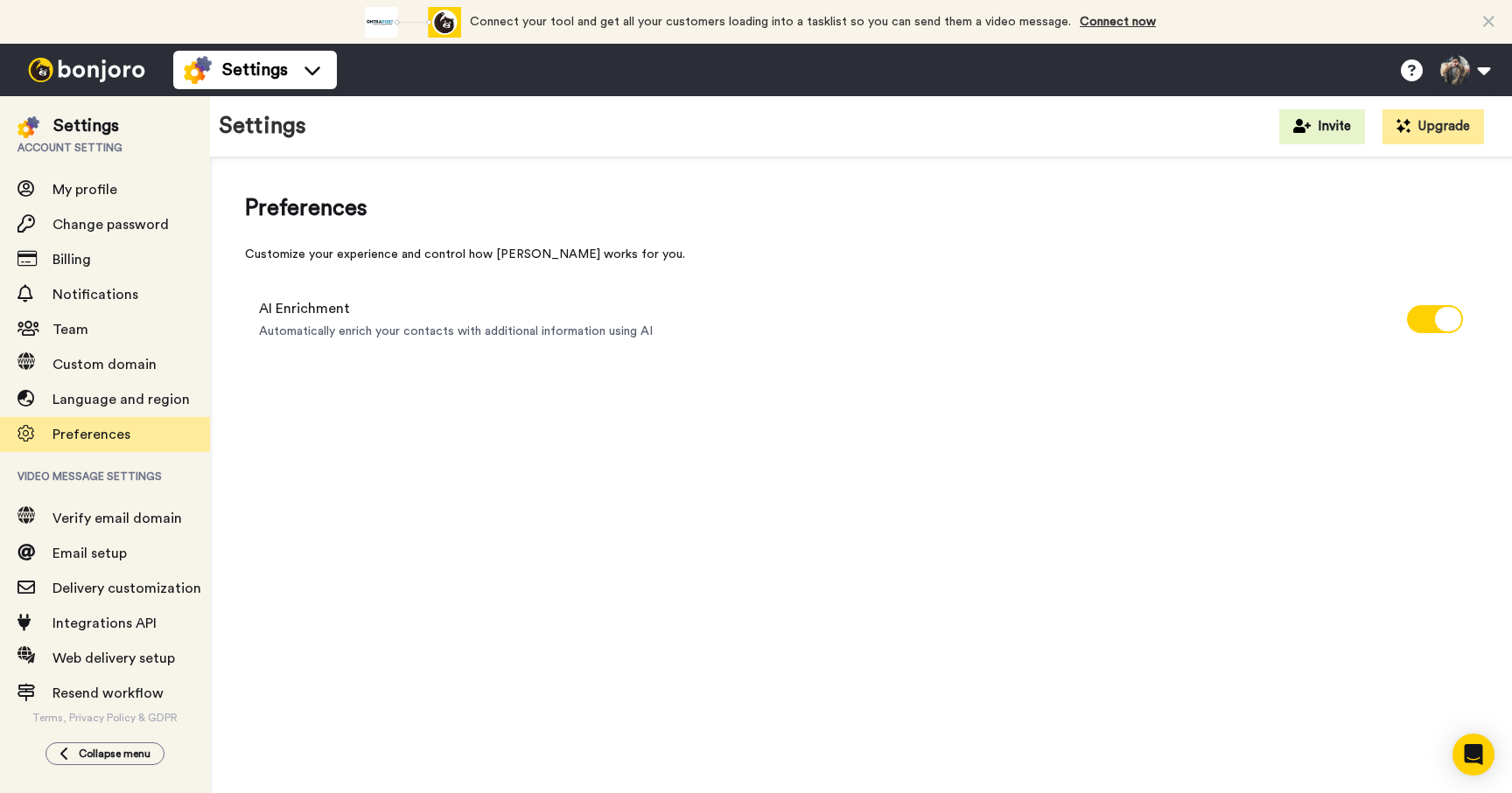
click at [104, 150] on span "Account setting" at bounding box center [105, 147] width 210 height 49
click at [1489, 67] on button at bounding box center [1464, 70] width 66 height 39
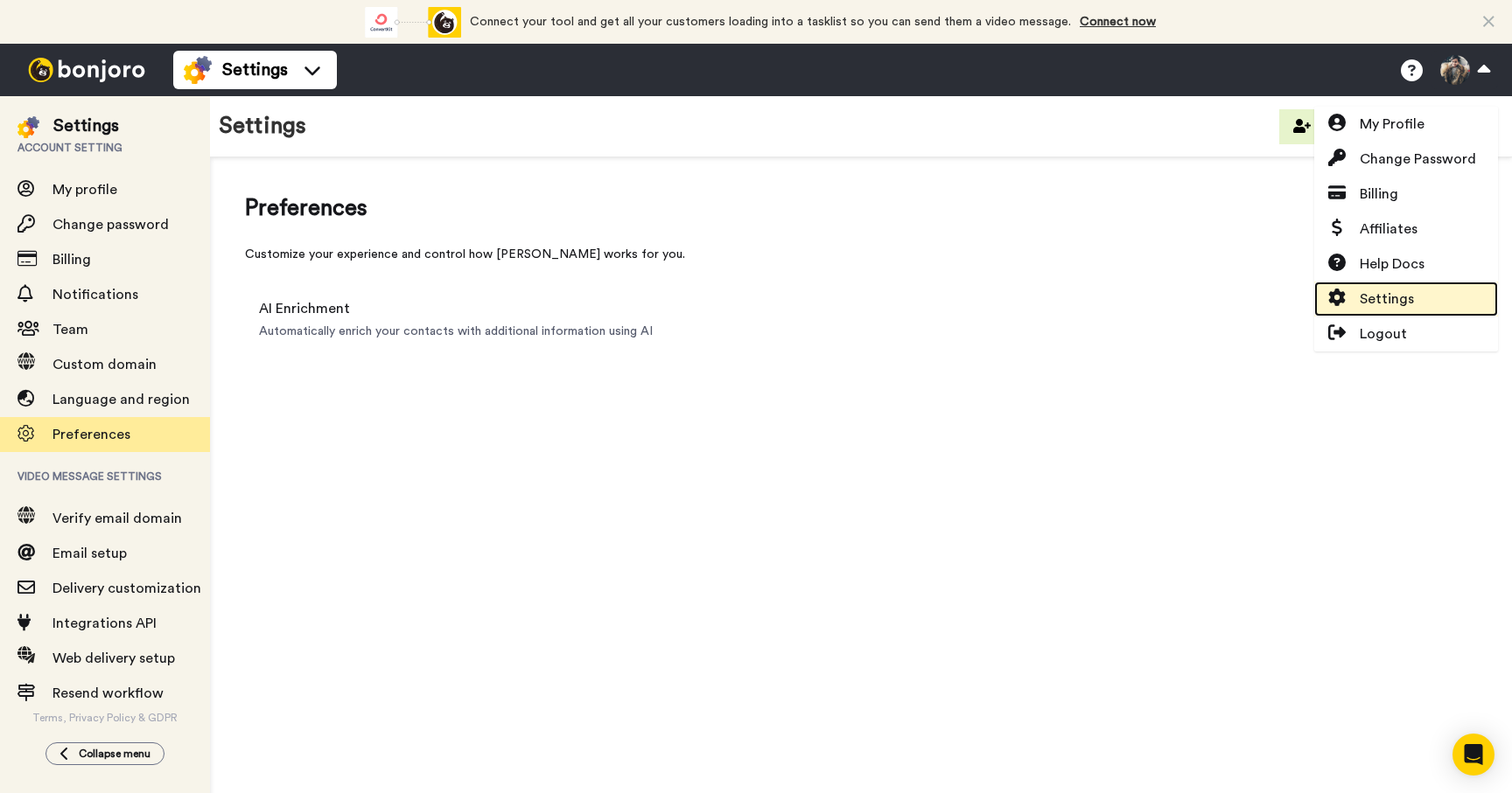
click at [1389, 292] on span "Settings" at bounding box center [1387, 300] width 54 height 21
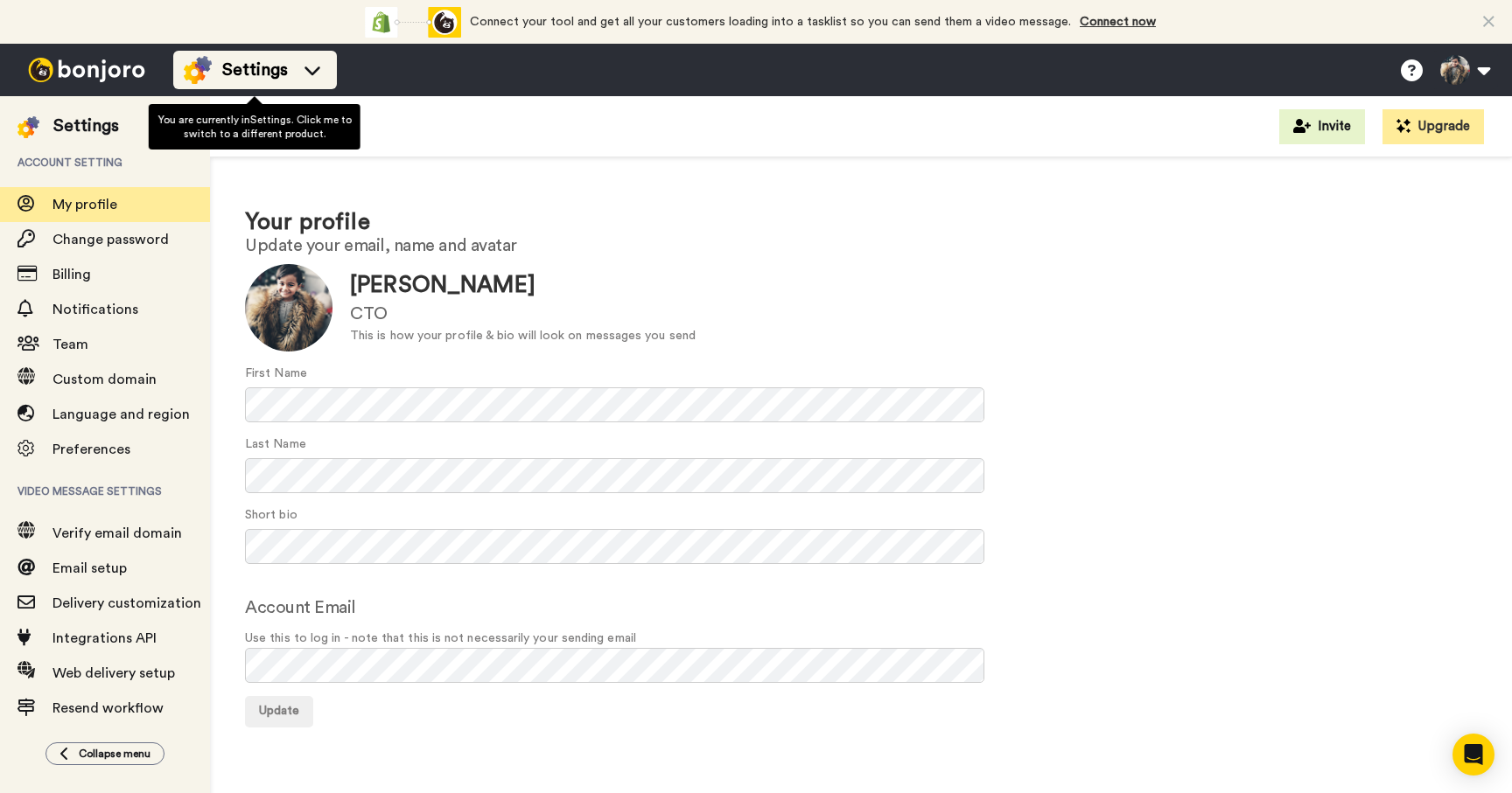
click at [312, 71] on icon at bounding box center [312, 70] width 15 height 9
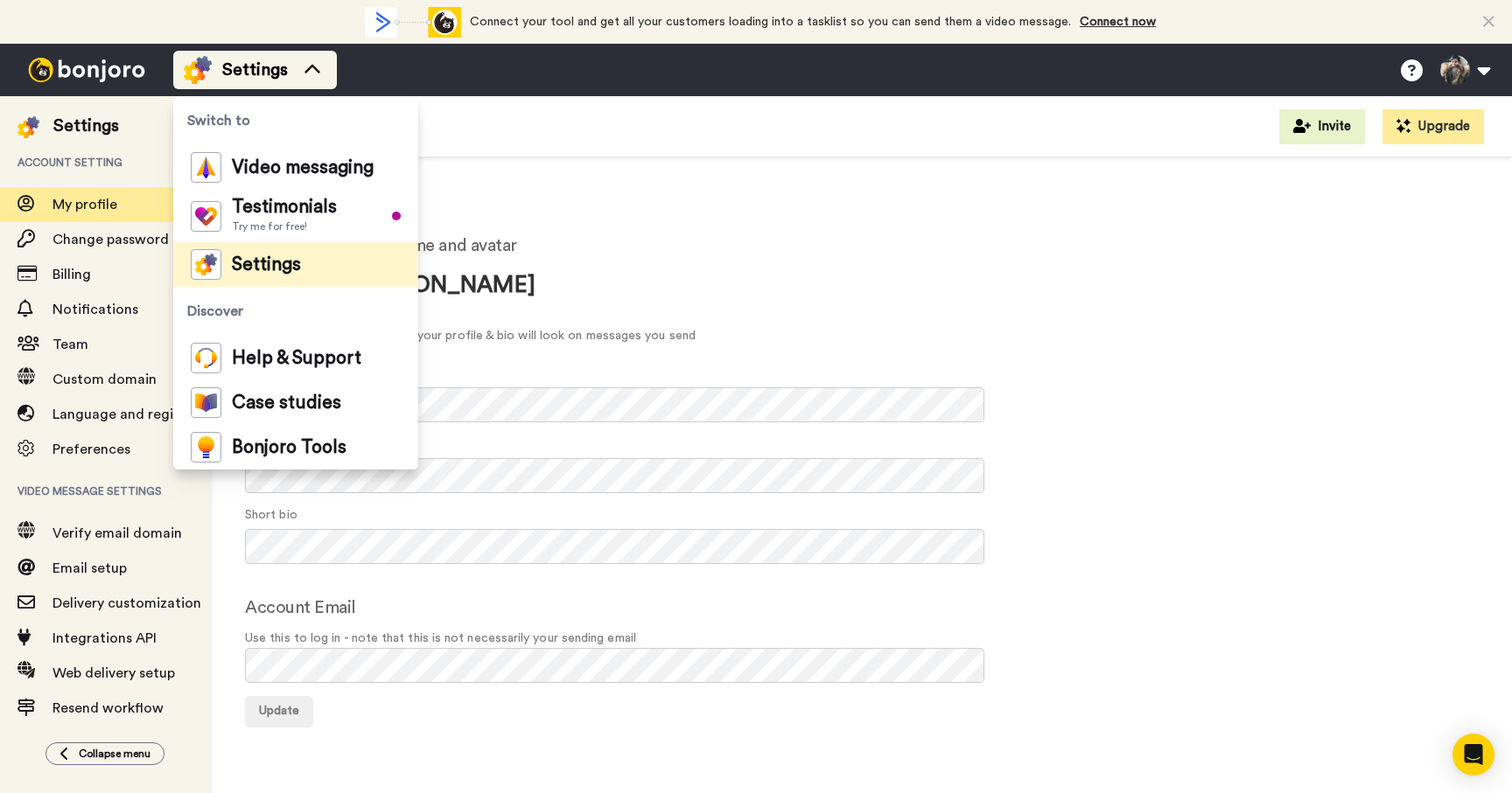
click at [312, 71] on icon at bounding box center [312, 70] width 28 height 17
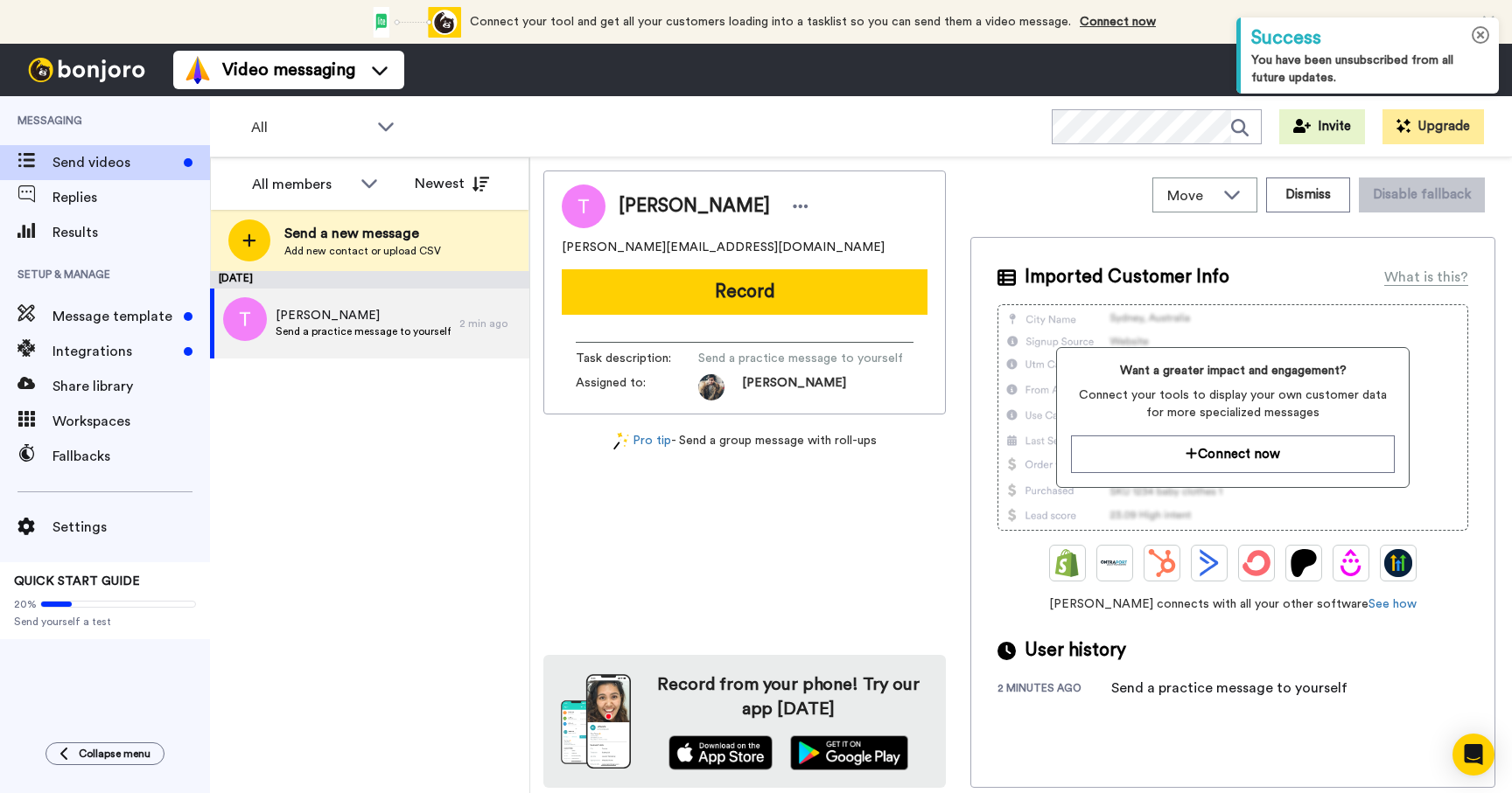
click at [1483, 36] on icon at bounding box center [1480, 35] width 18 height 18
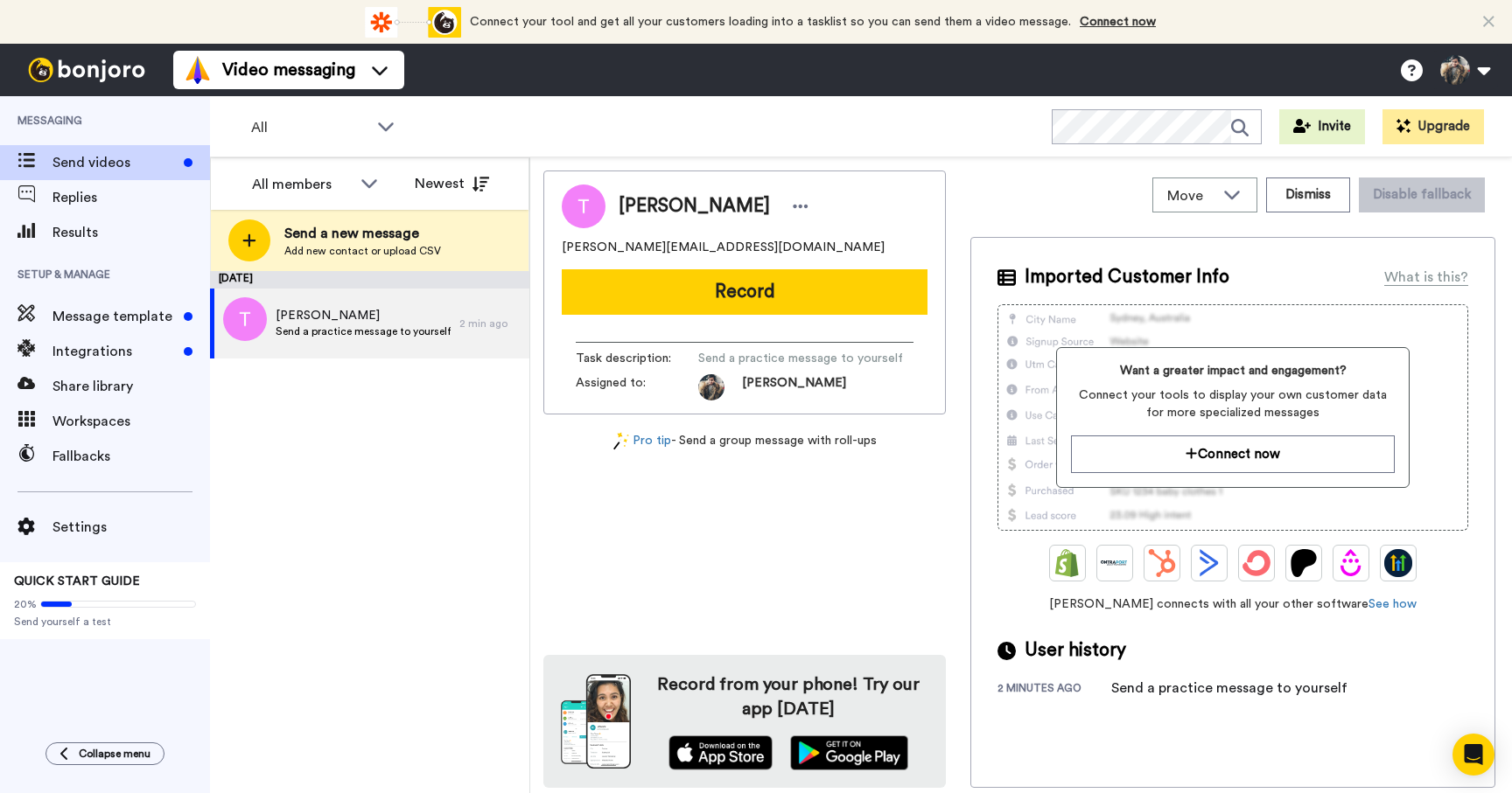
click at [1487, 24] on icon at bounding box center [1489, 22] width 12 height 17
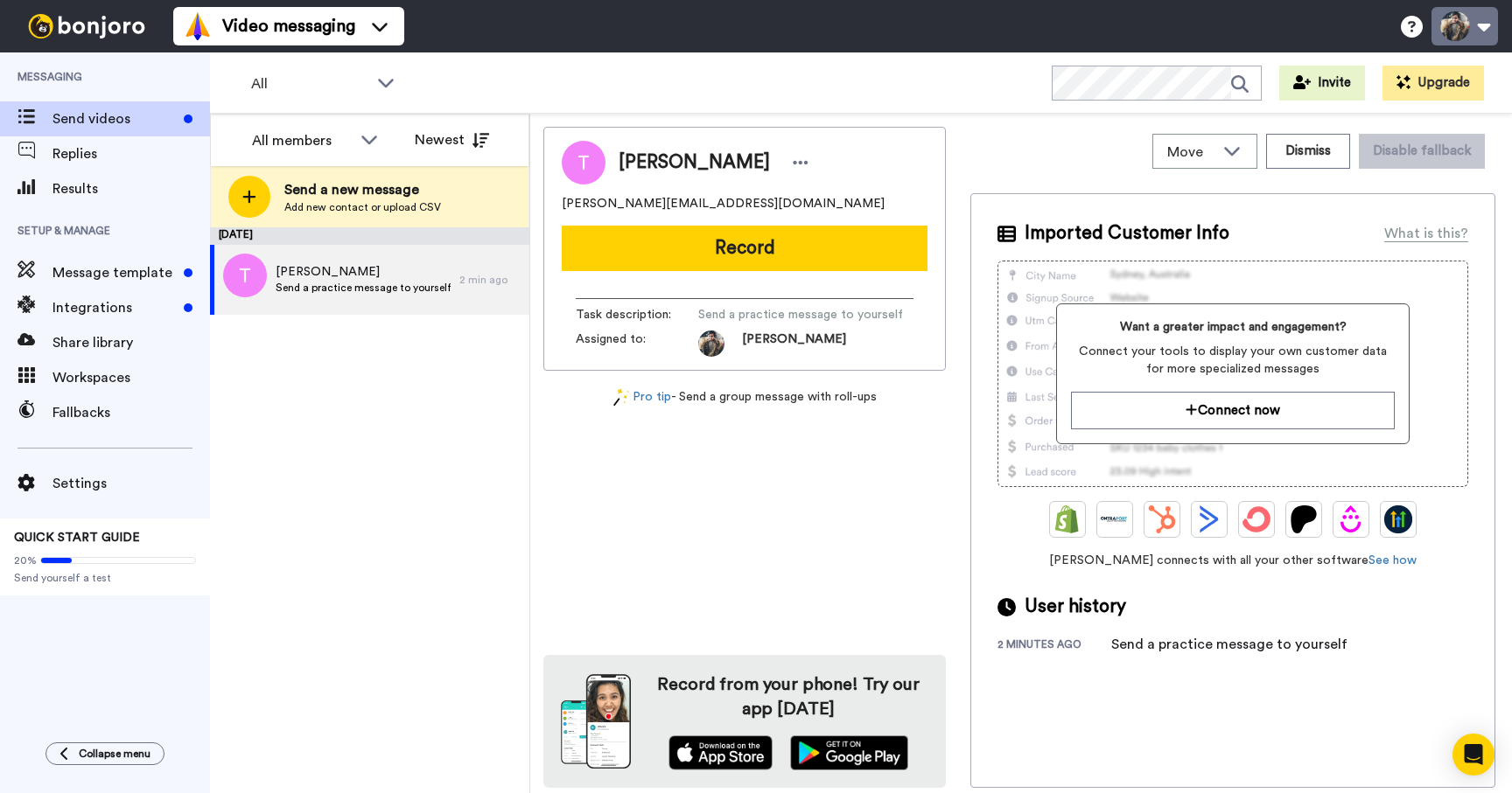
click at [1490, 16] on button at bounding box center [1464, 26] width 66 height 39
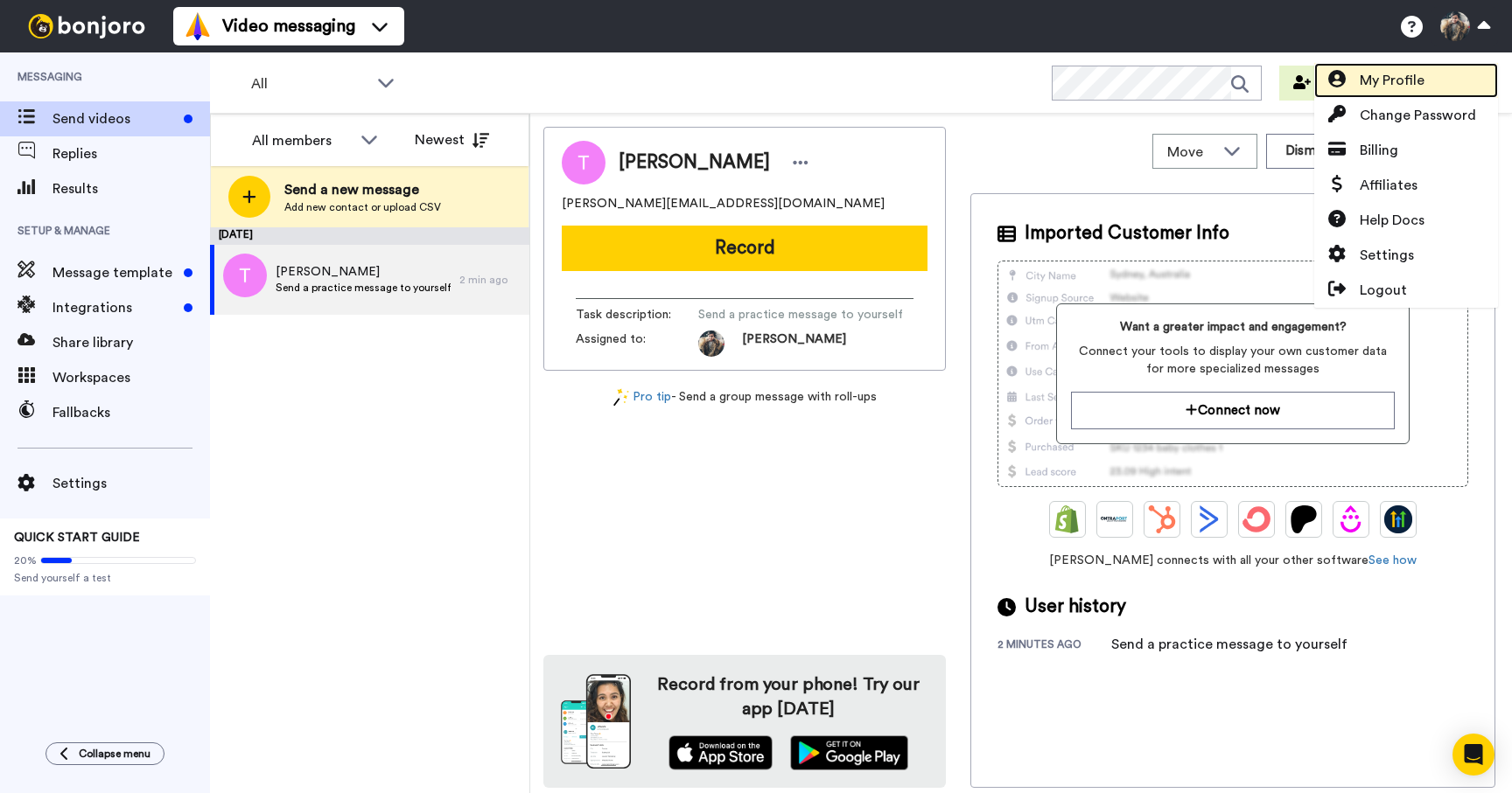
click at [1429, 69] on link "My Profile" at bounding box center [1406, 80] width 184 height 35
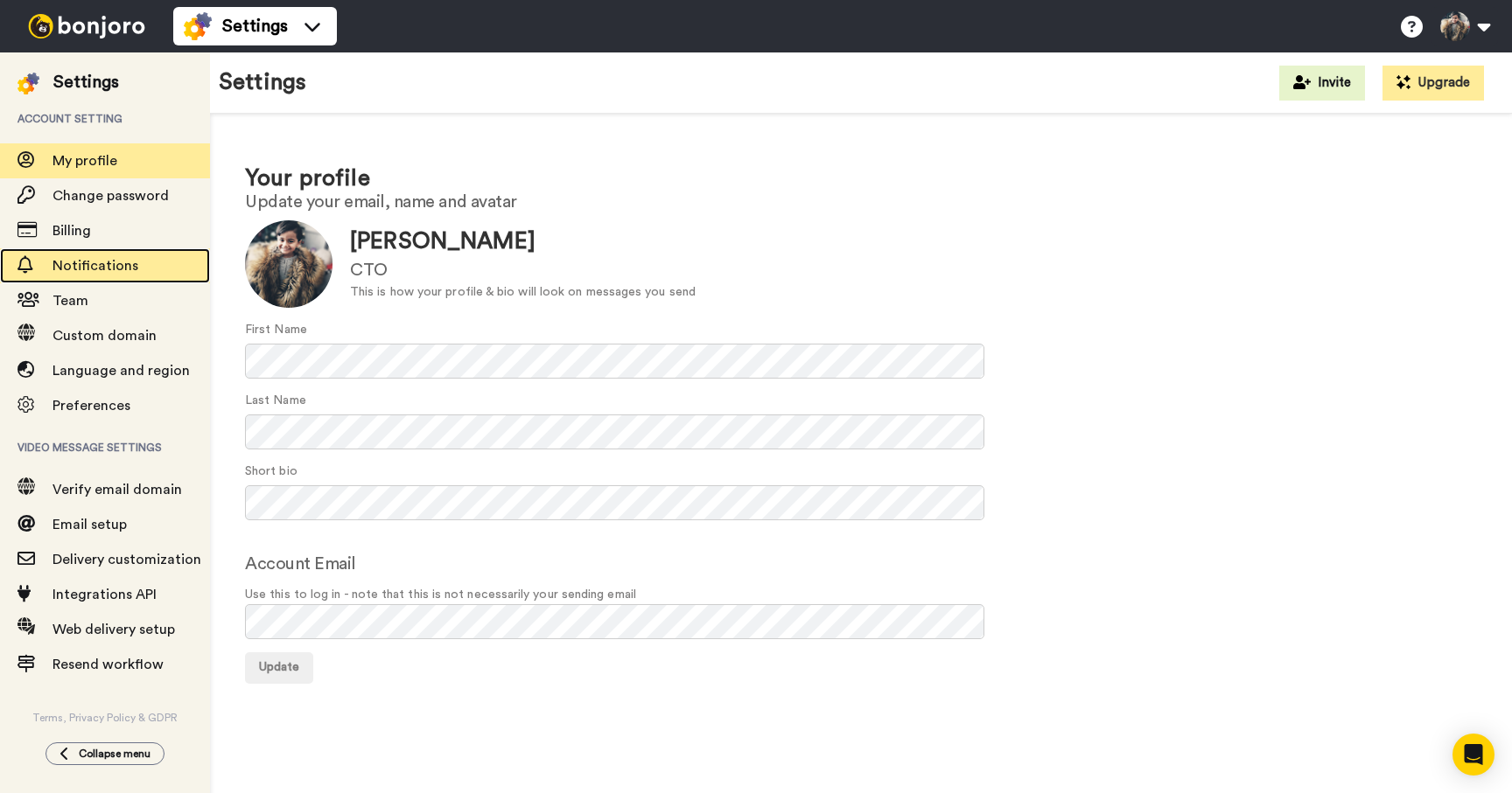
click at [87, 264] on span "Notifications" at bounding box center [94, 266] width 86 height 14
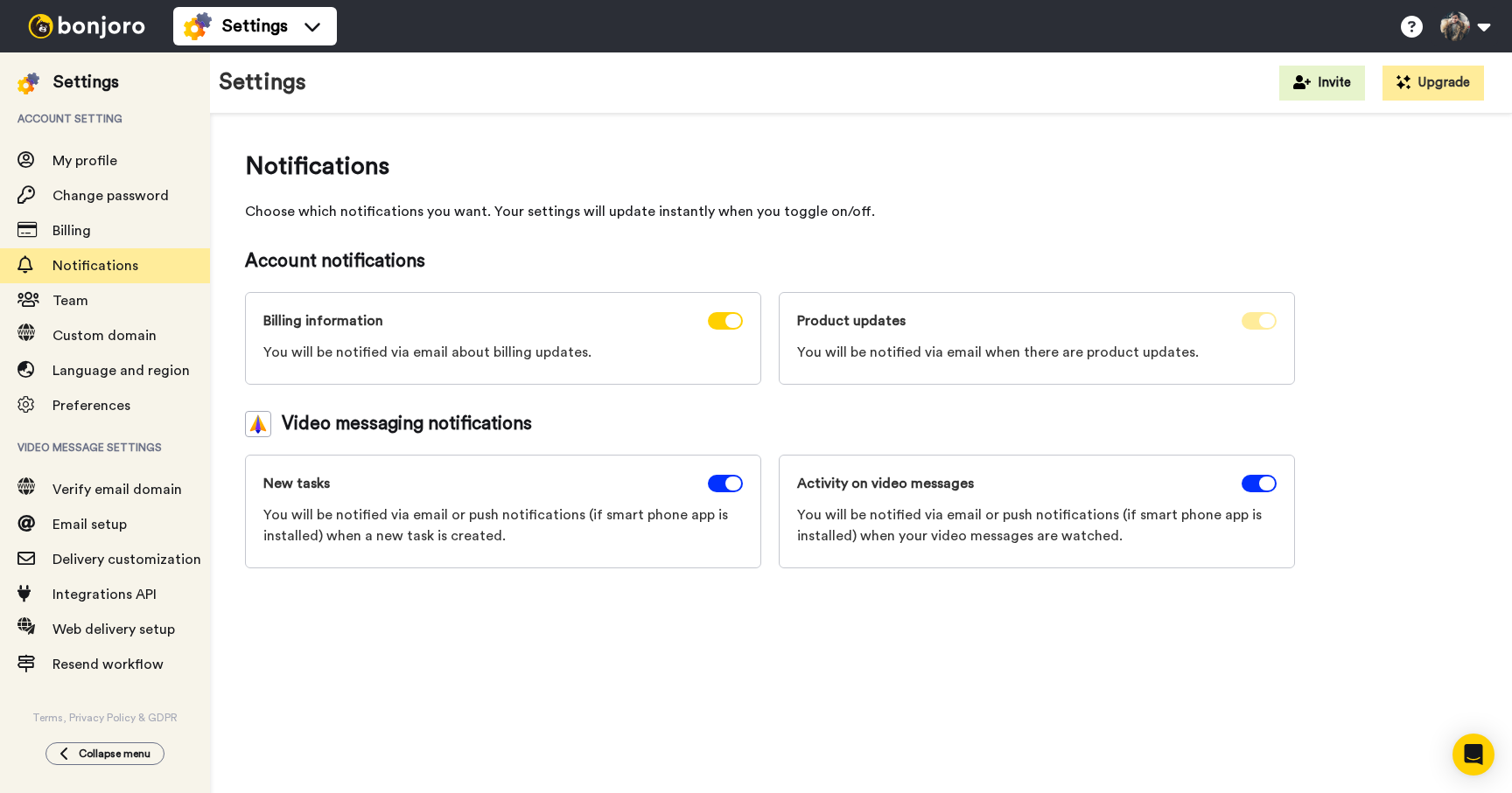
click at [1269, 318] on icon at bounding box center [1266, 321] width 15 height 14
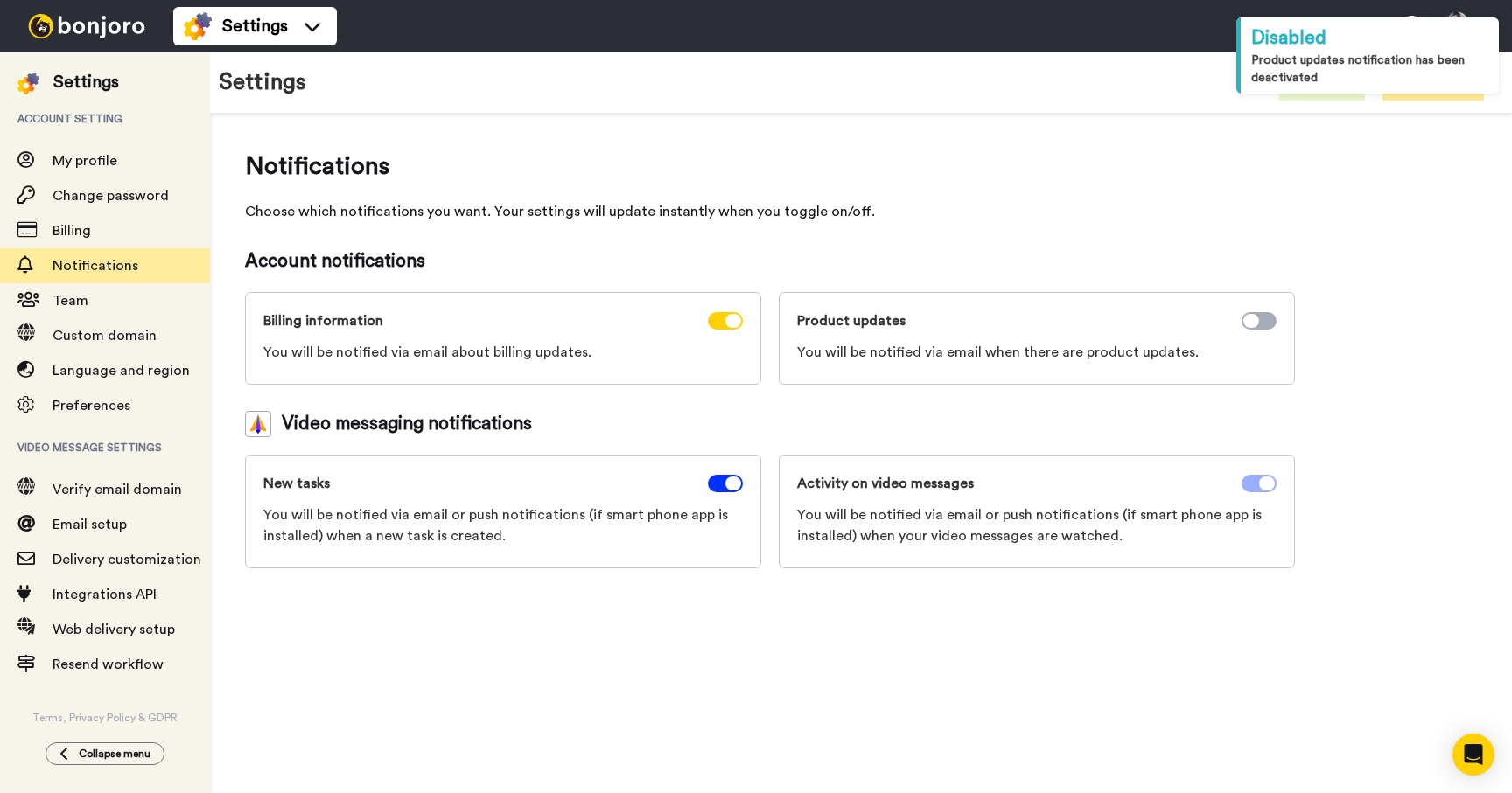
click at [1250, 479] on span at bounding box center [1259, 484] width 35 height 17
click at [725, 479] on span at bounding box center [725, 484] width 35 height 17
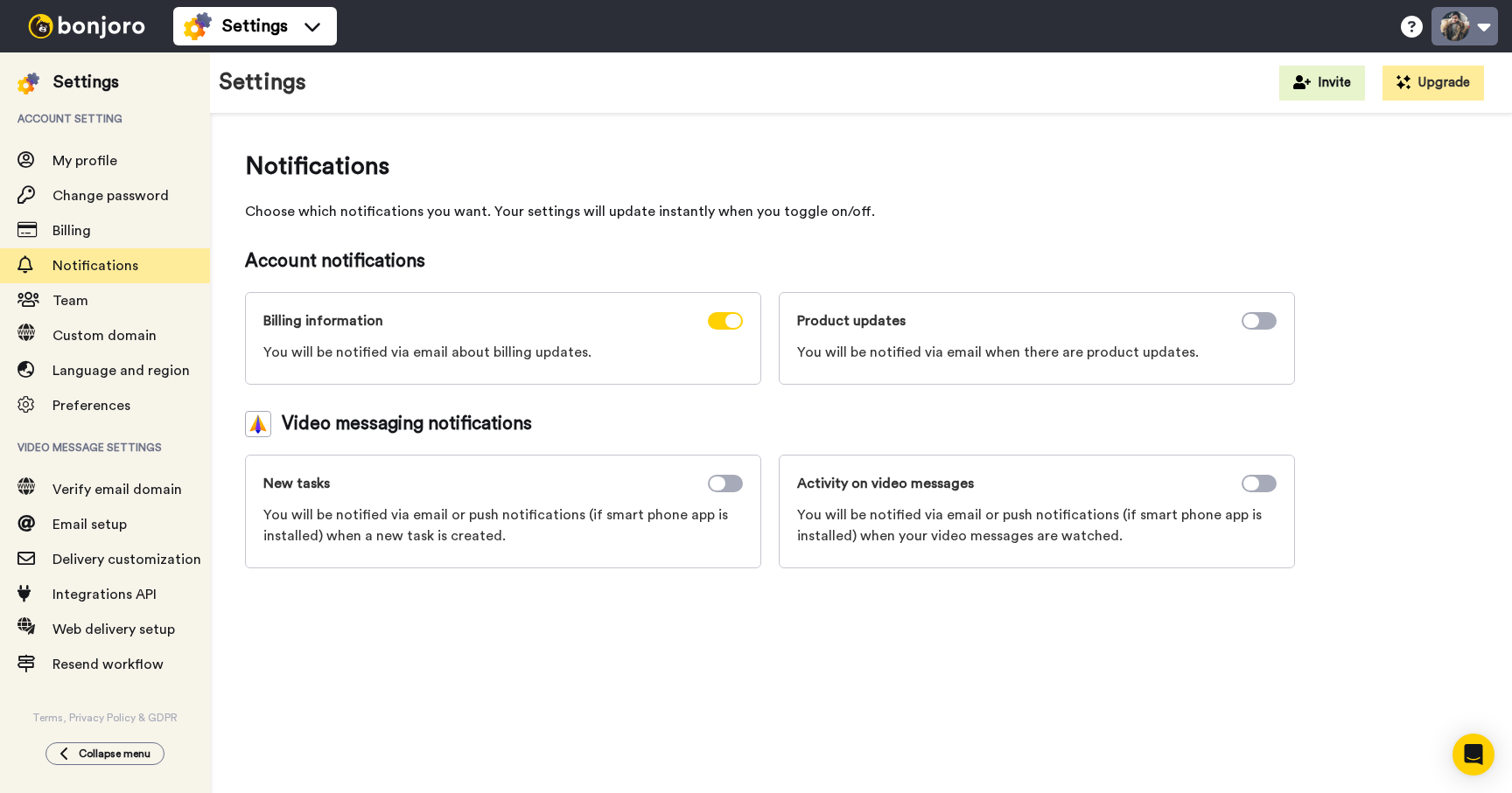
click at [1480, 20] on button at bounding box center [1464, 26] width 66 height 39
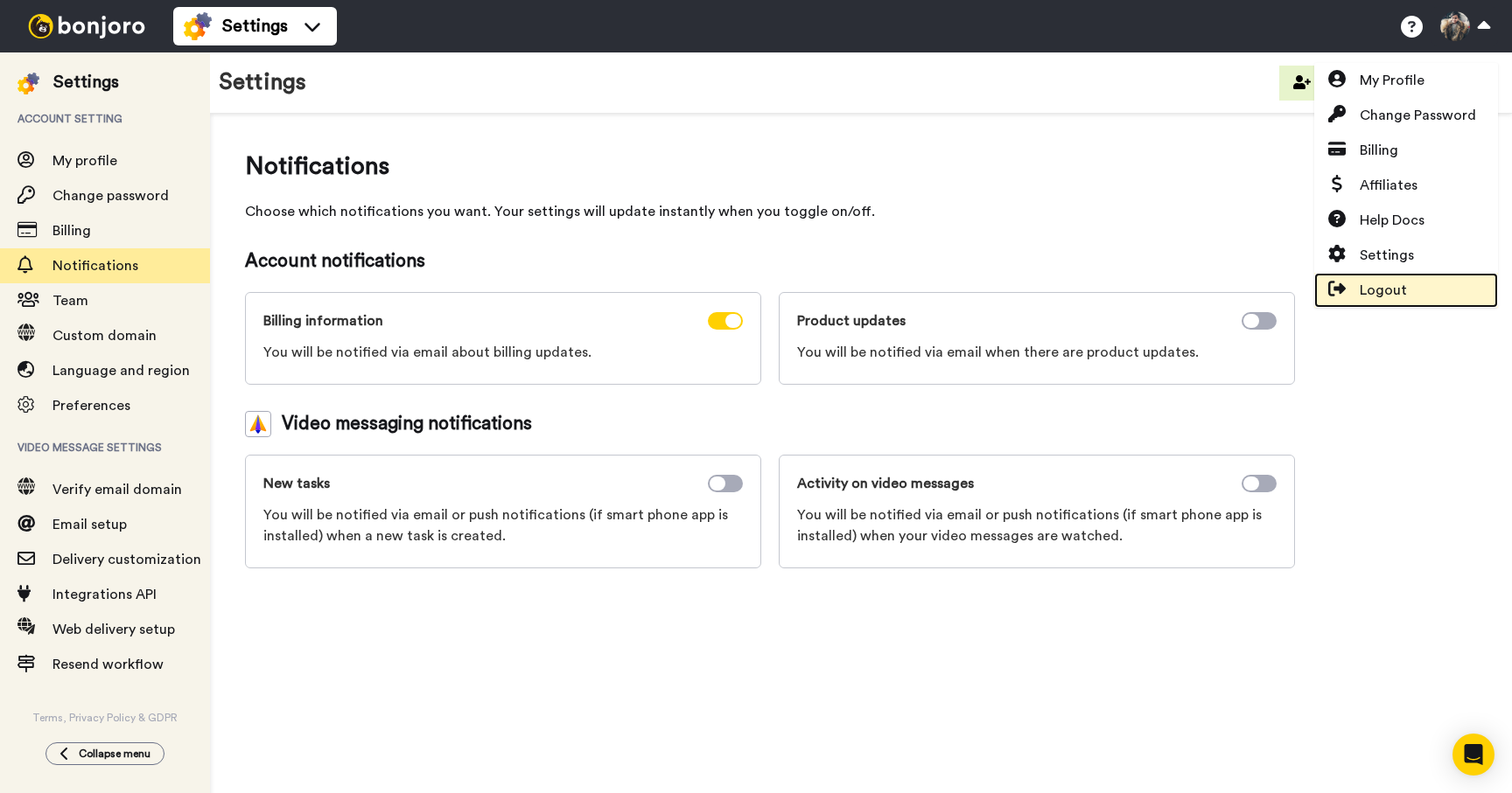
click at [1382, 279] on link "Logout" at bounding box center [1406, 290] width 184 height 35
